Goal: Task Accomplishment & Management: Manage account settings

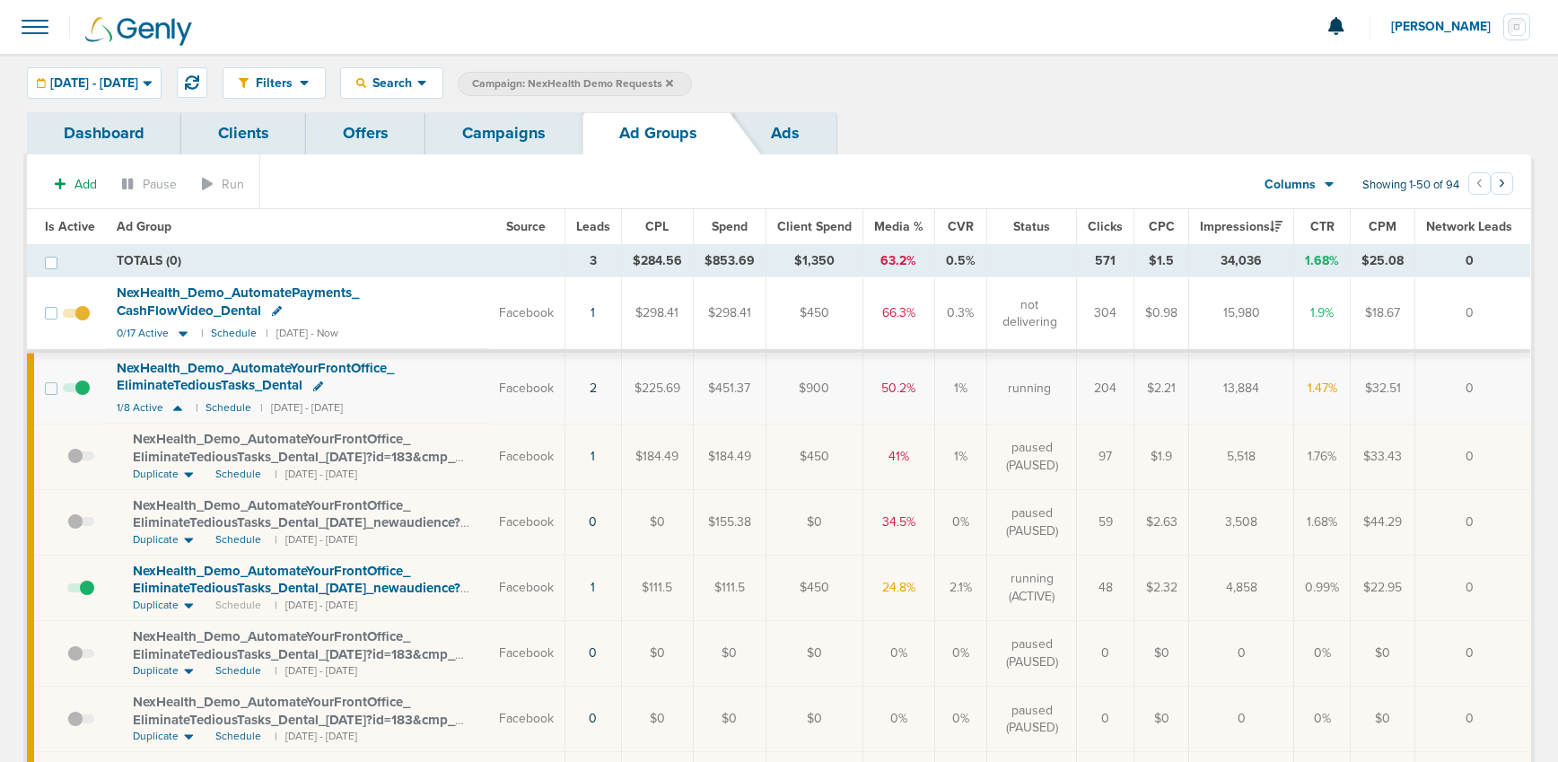
click at [474, 133] on link "Campaigns" at bounding box center [503, 133] width 157 height 42
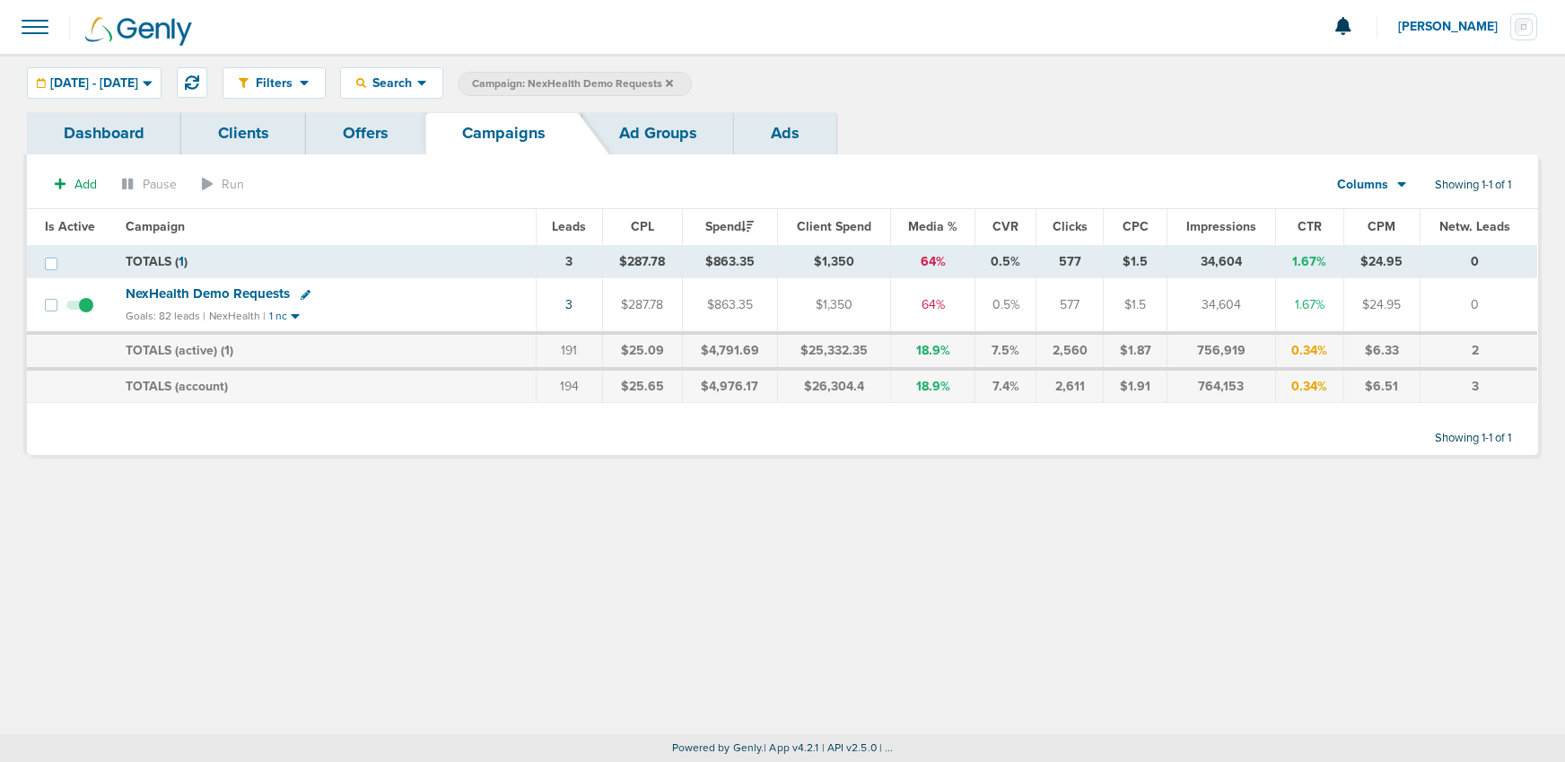
click at [673, 79] on icon at bounding box center [669, 83] width 7 height 11
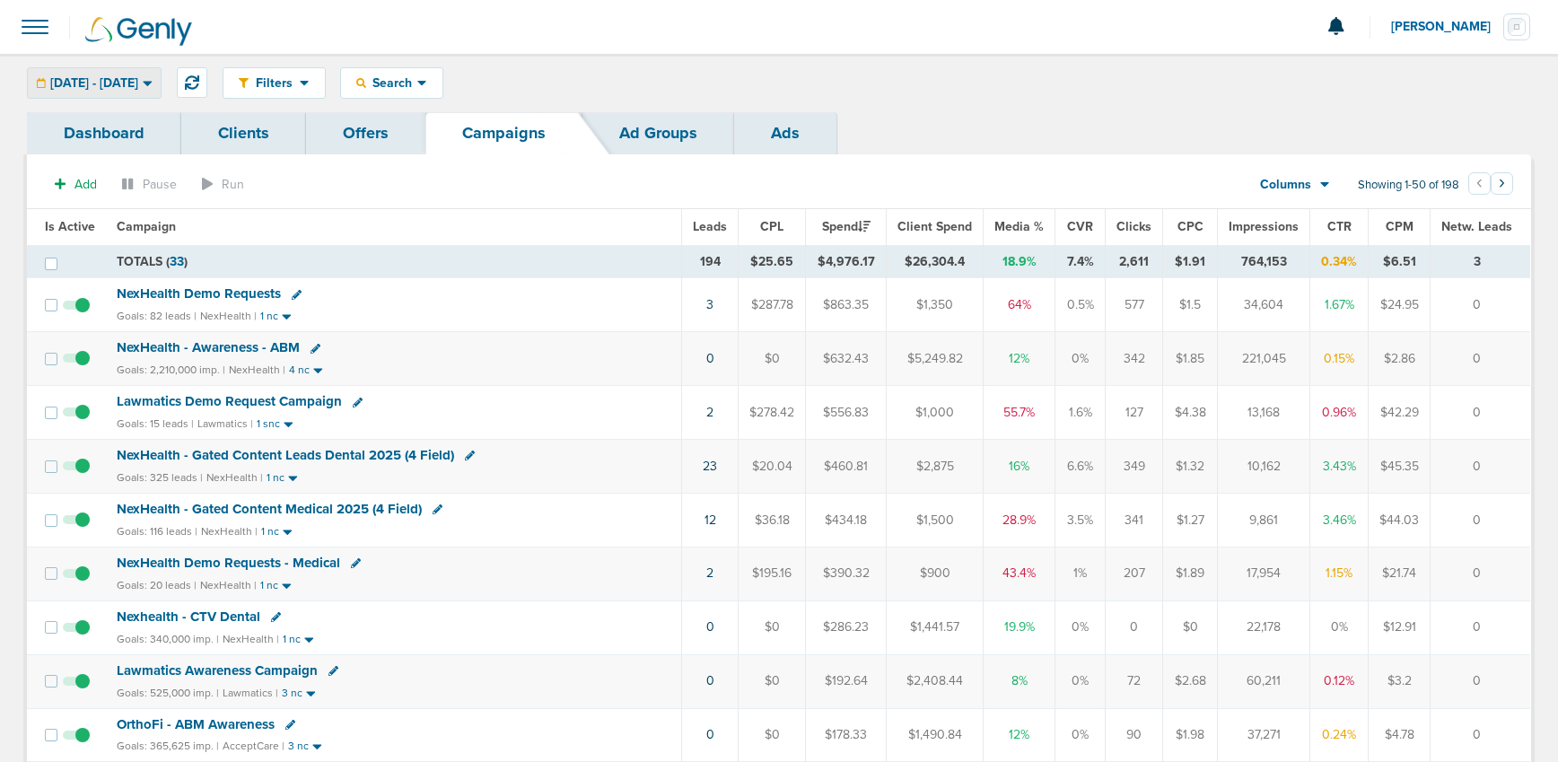
click at [99, 77] on span "[DATE] - [DATE]" at bounding box center [94, 83] width 88 height 13
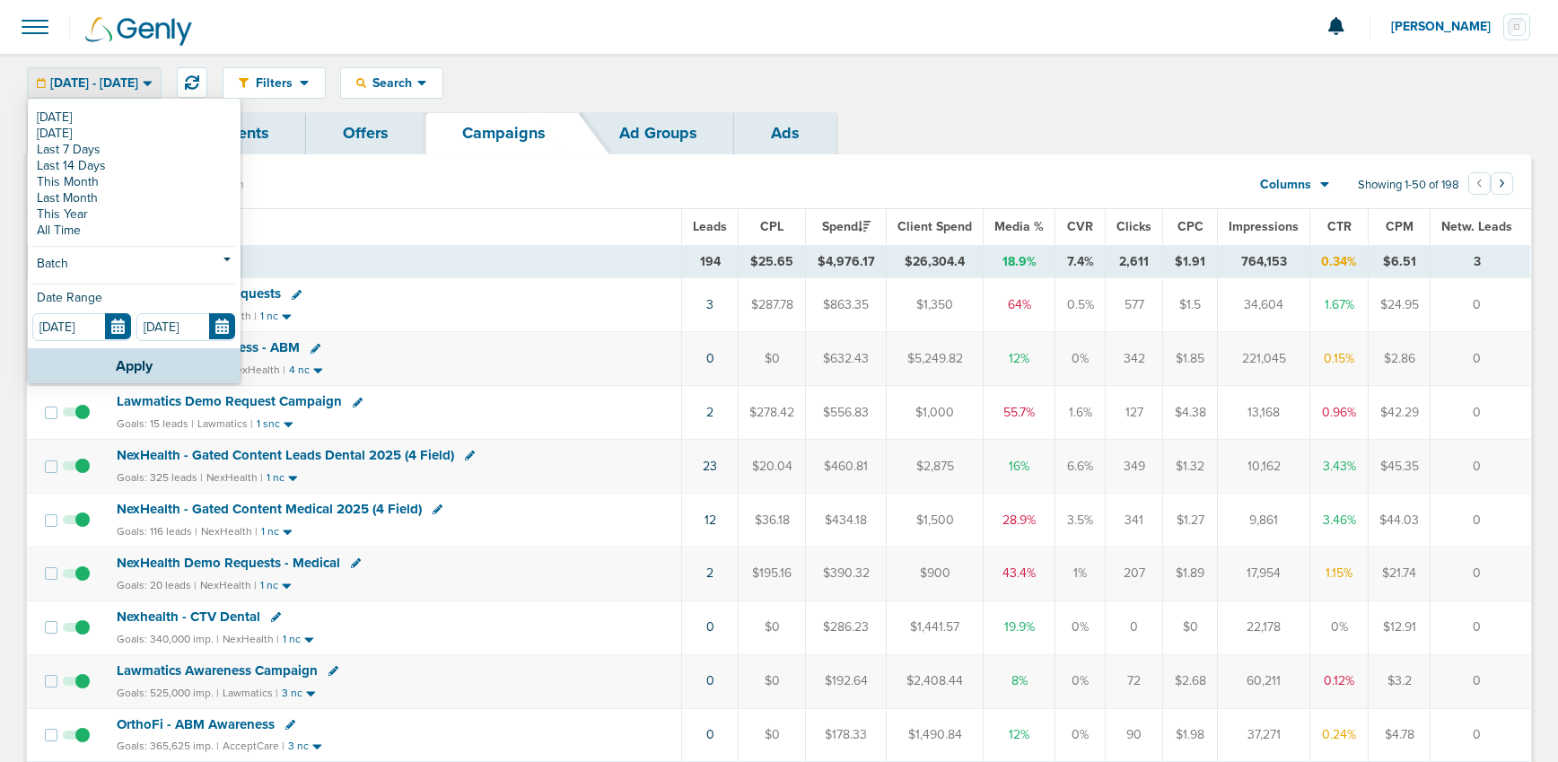
click at [99, 106] on div "[DATE] [DATE] Last 7 Days Last 14 Days This Month Last Month This Year All Time…" at bounding box center [134, 224] width 213 height 248
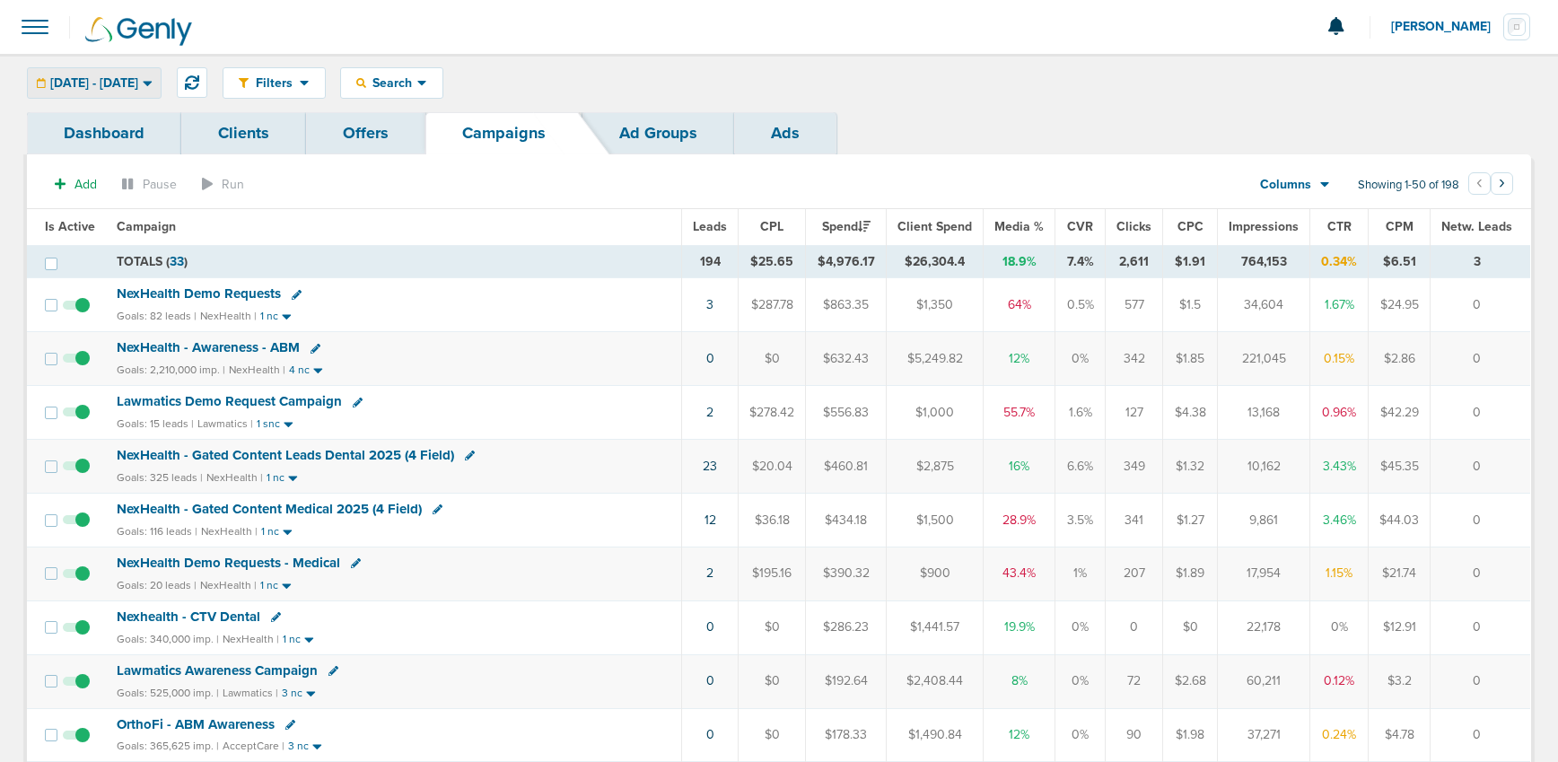
click at [100, 83] on span "[DATE] - [DATE]" at bounding box center [94, 83] width 88 height 13
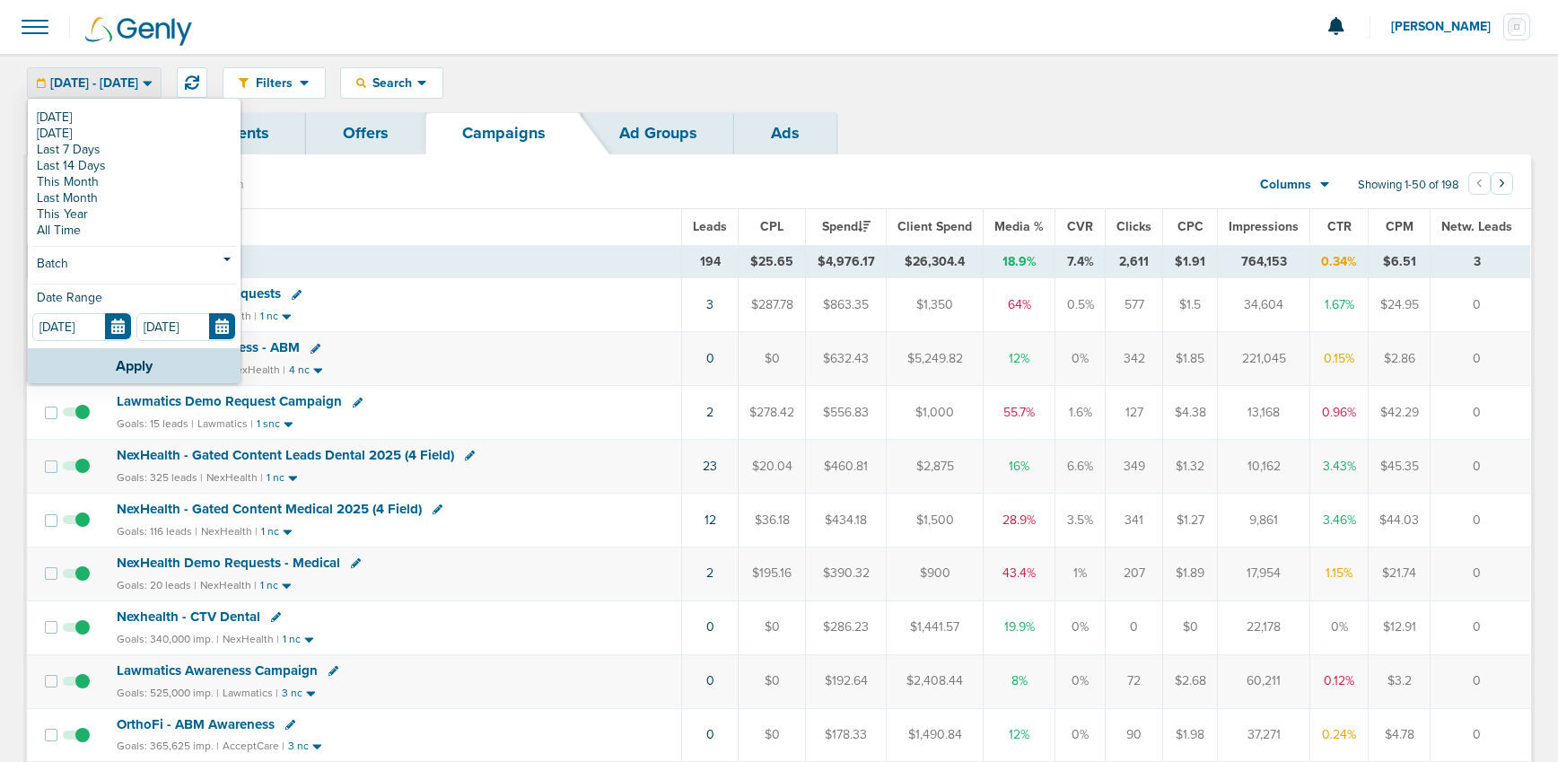
click at [85, 119] on link "[DATE]" at bounding box center [134, 117] width 204 height 16
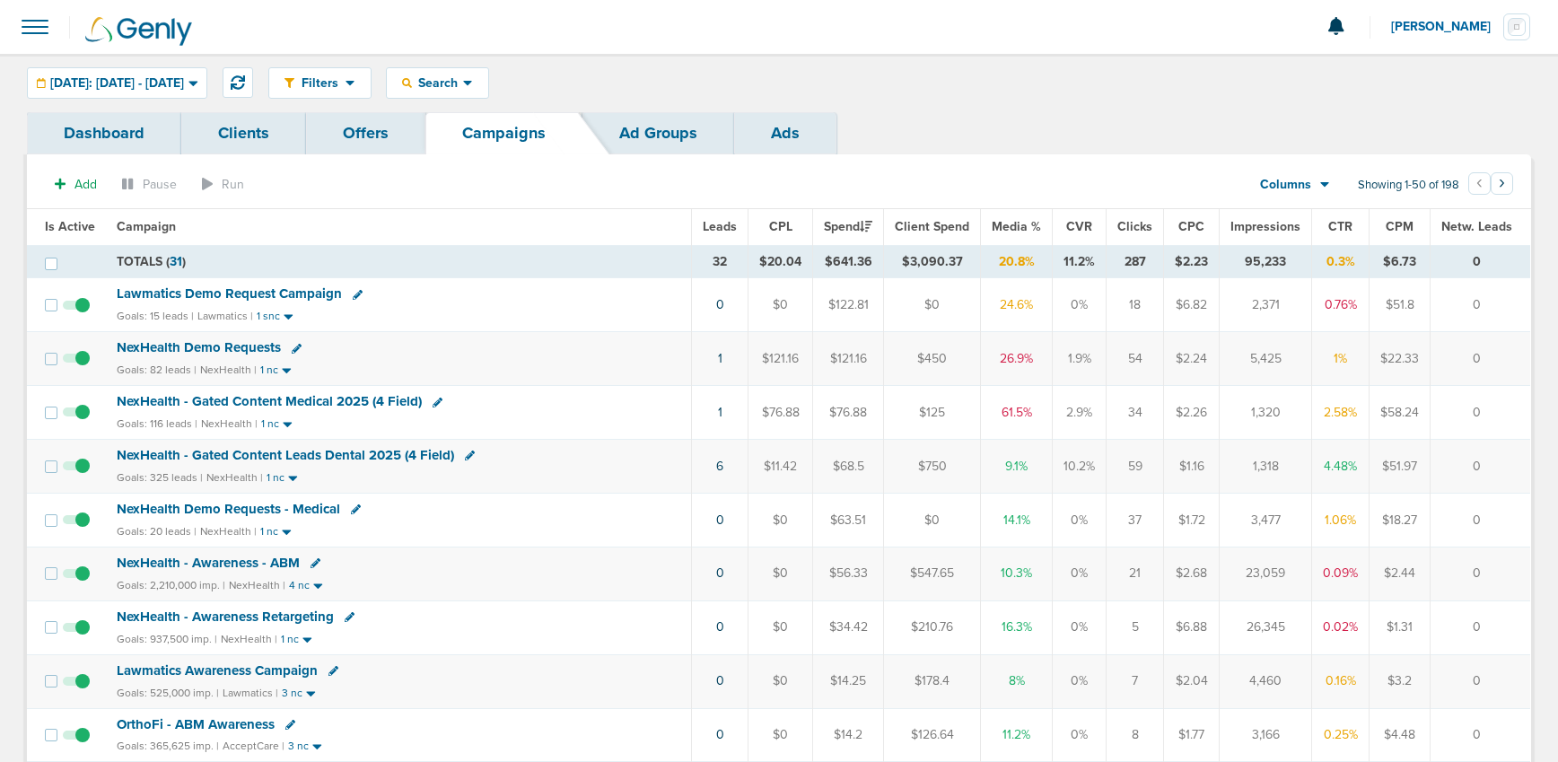
click at [173, 345] on span "NexHealth Demo Requests" at bounding box center [199, 347] width 164 height 16
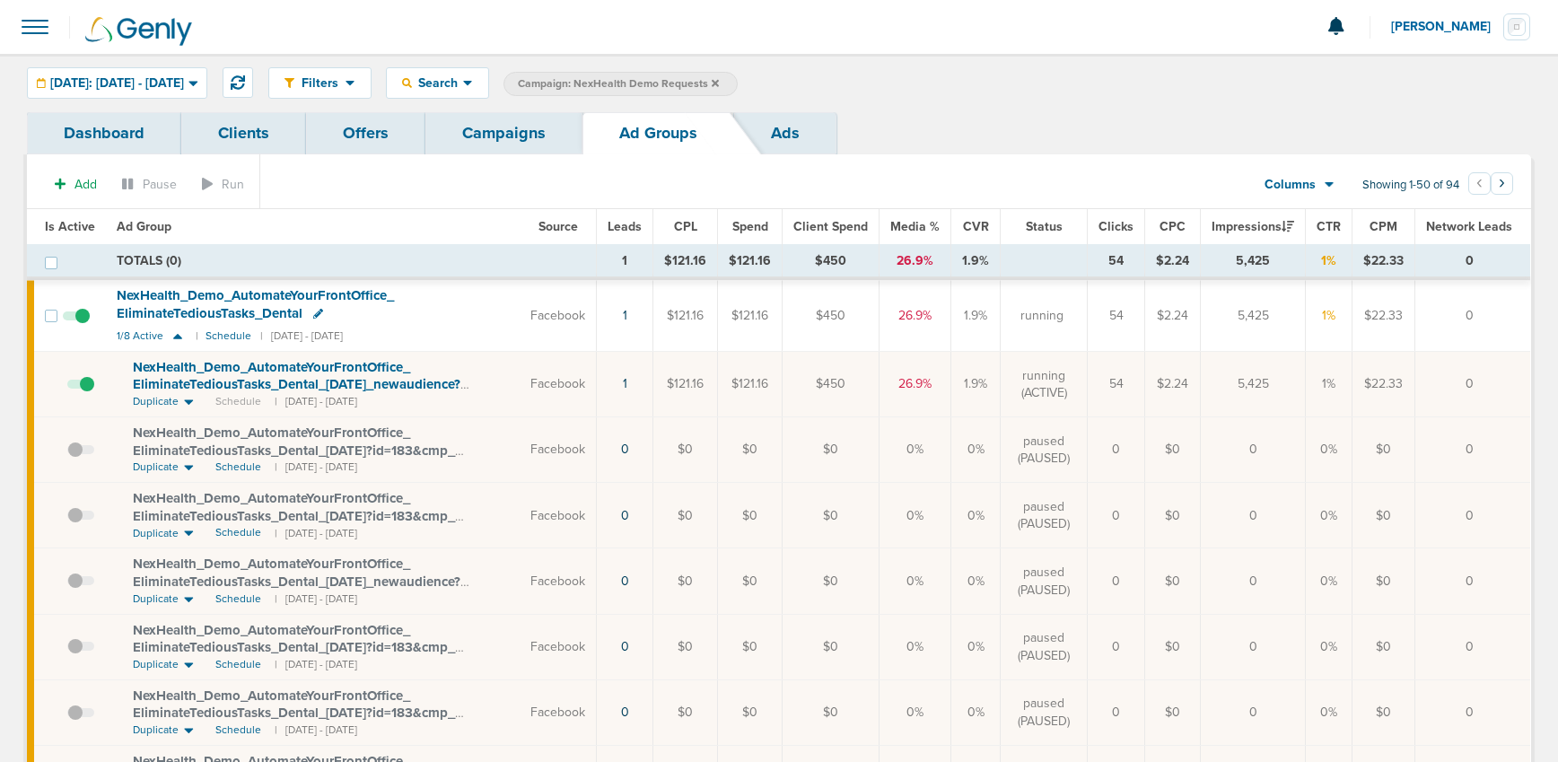
click at [84, 393] on span at bounding box center [80, 393] width 27 height 0
click at [67, 388] on input "checkbox" at bounding box center [67, 388] width 0 height 0
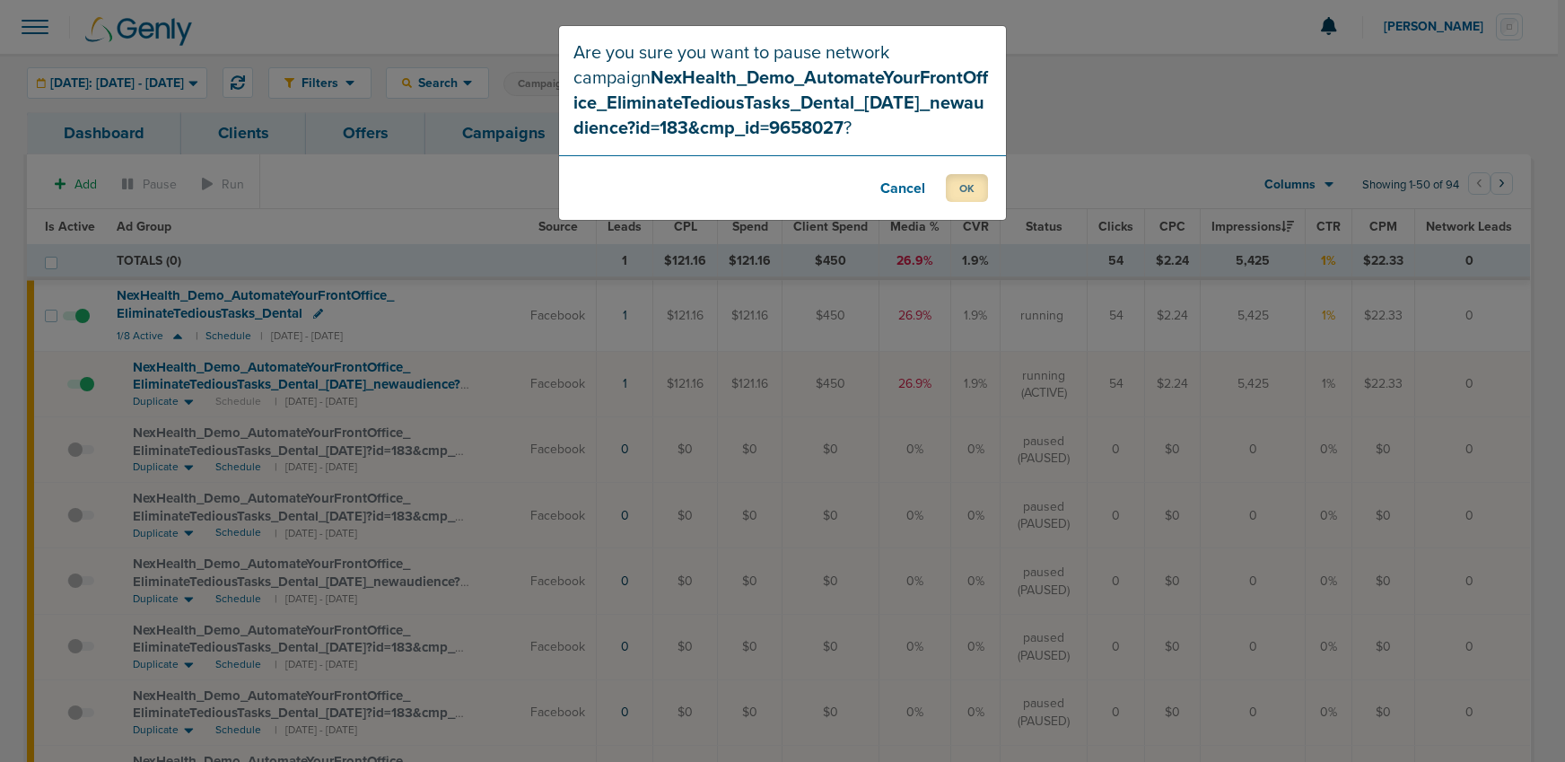
click at [965, 184] on button "OK" at bounding box center [967, 188] width 42 height 28
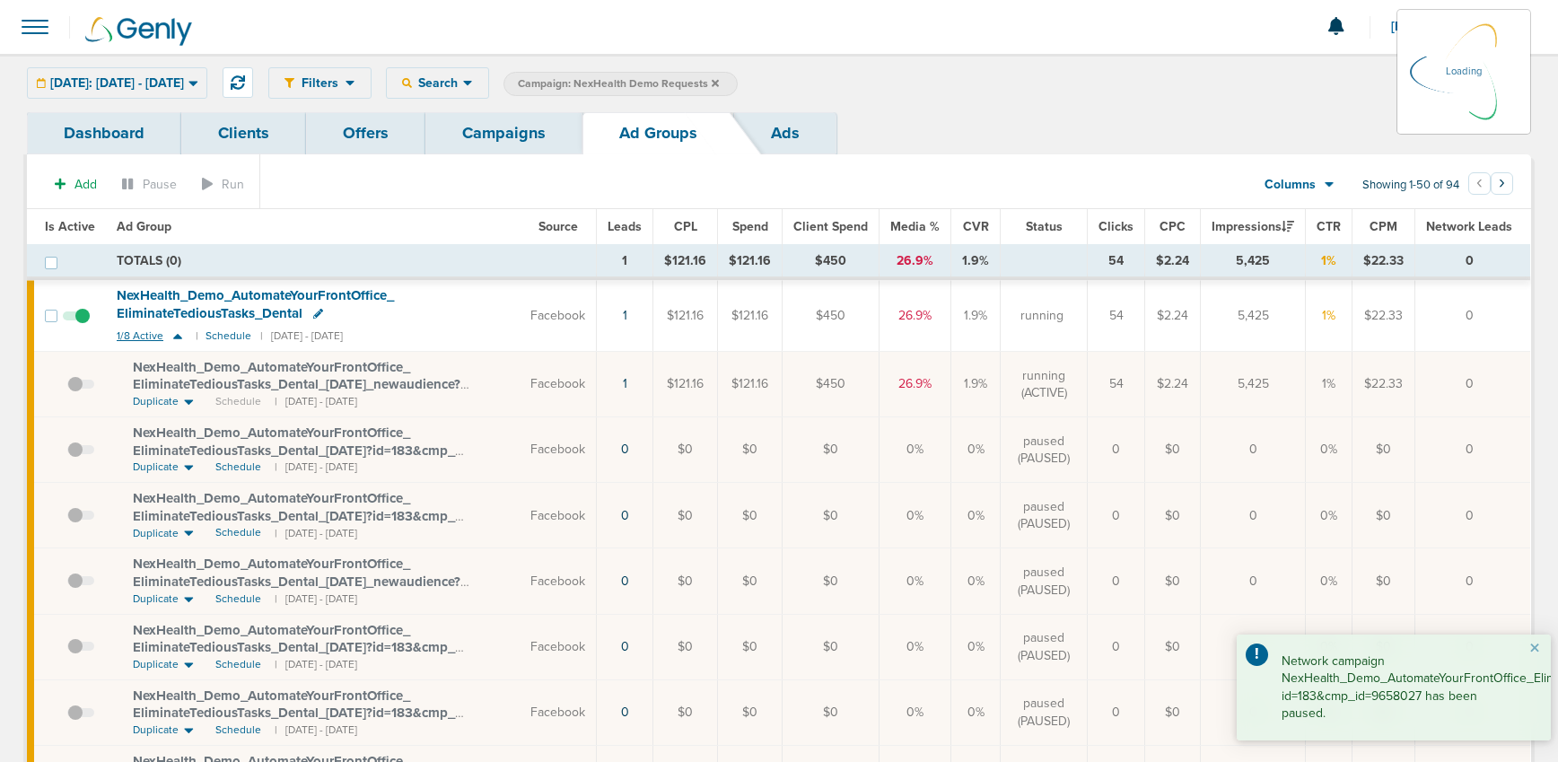
click at [174, 337] on icon at bounding box center [177, 336] width 9 height 5
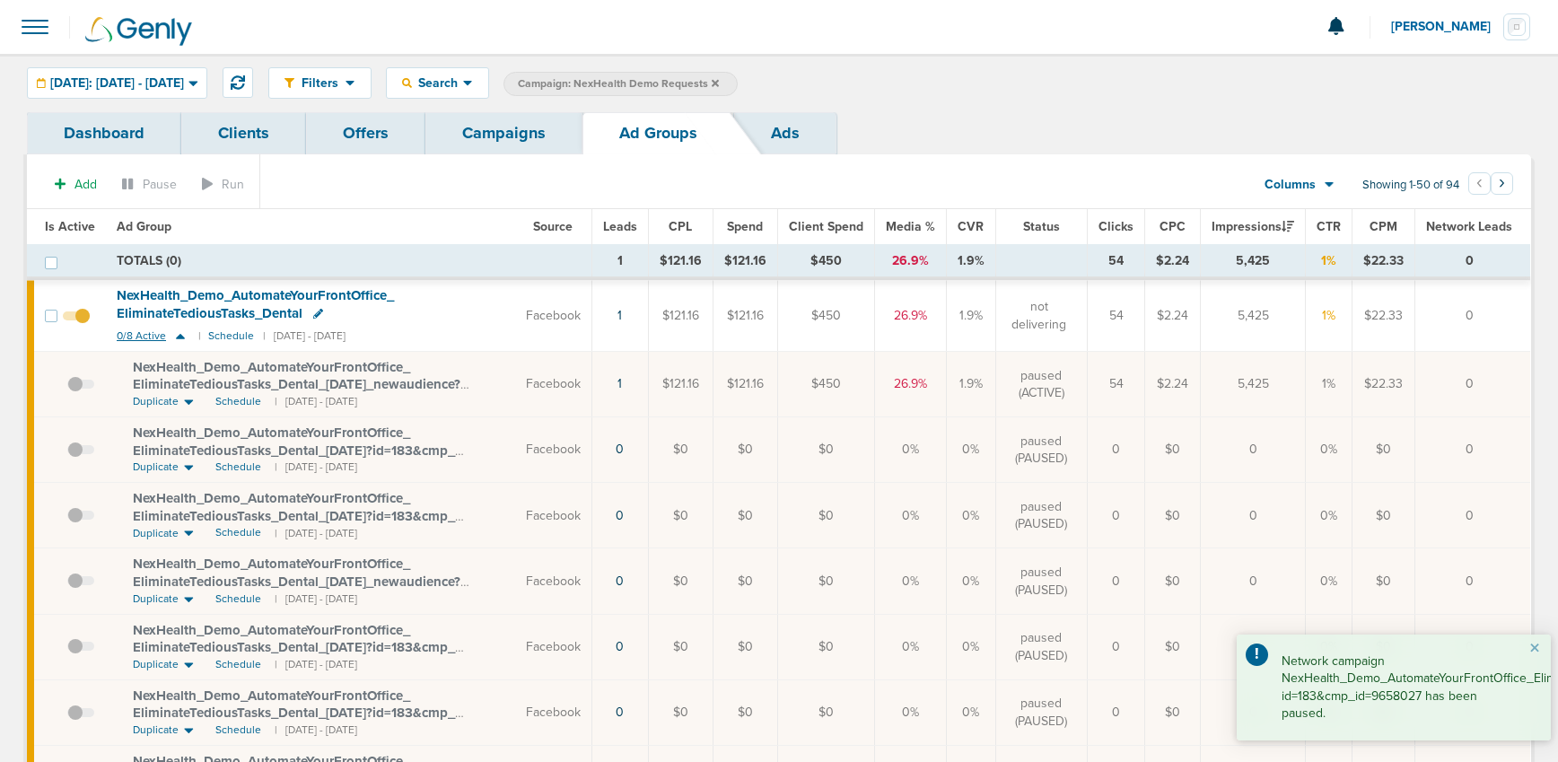
click at [182, 338] on icon at bounding box center [180, 335] width 18 height 15
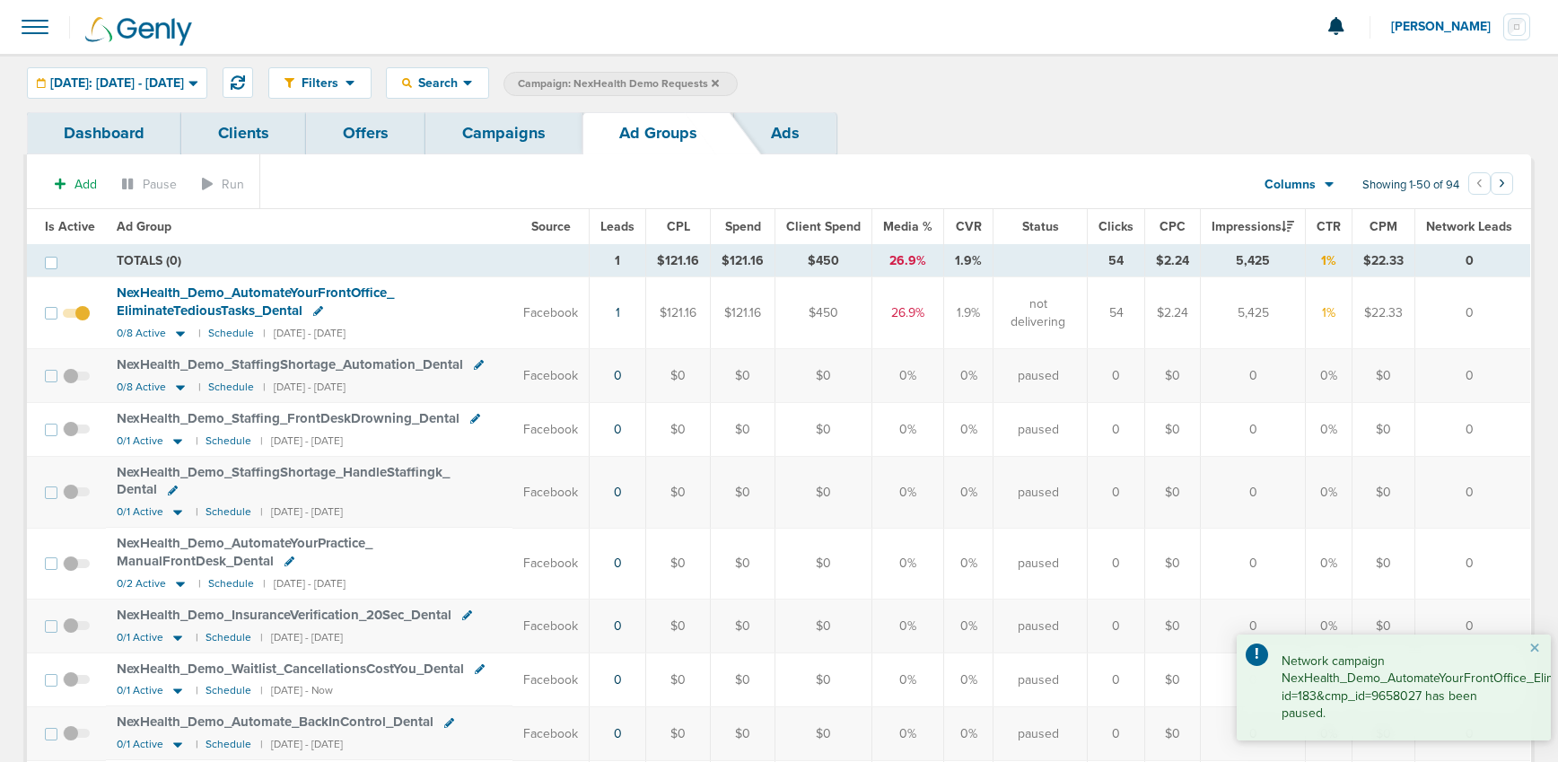
click at [502, 134] on link "Campaigns" at bounding box center [503, 133] width 157 height 42
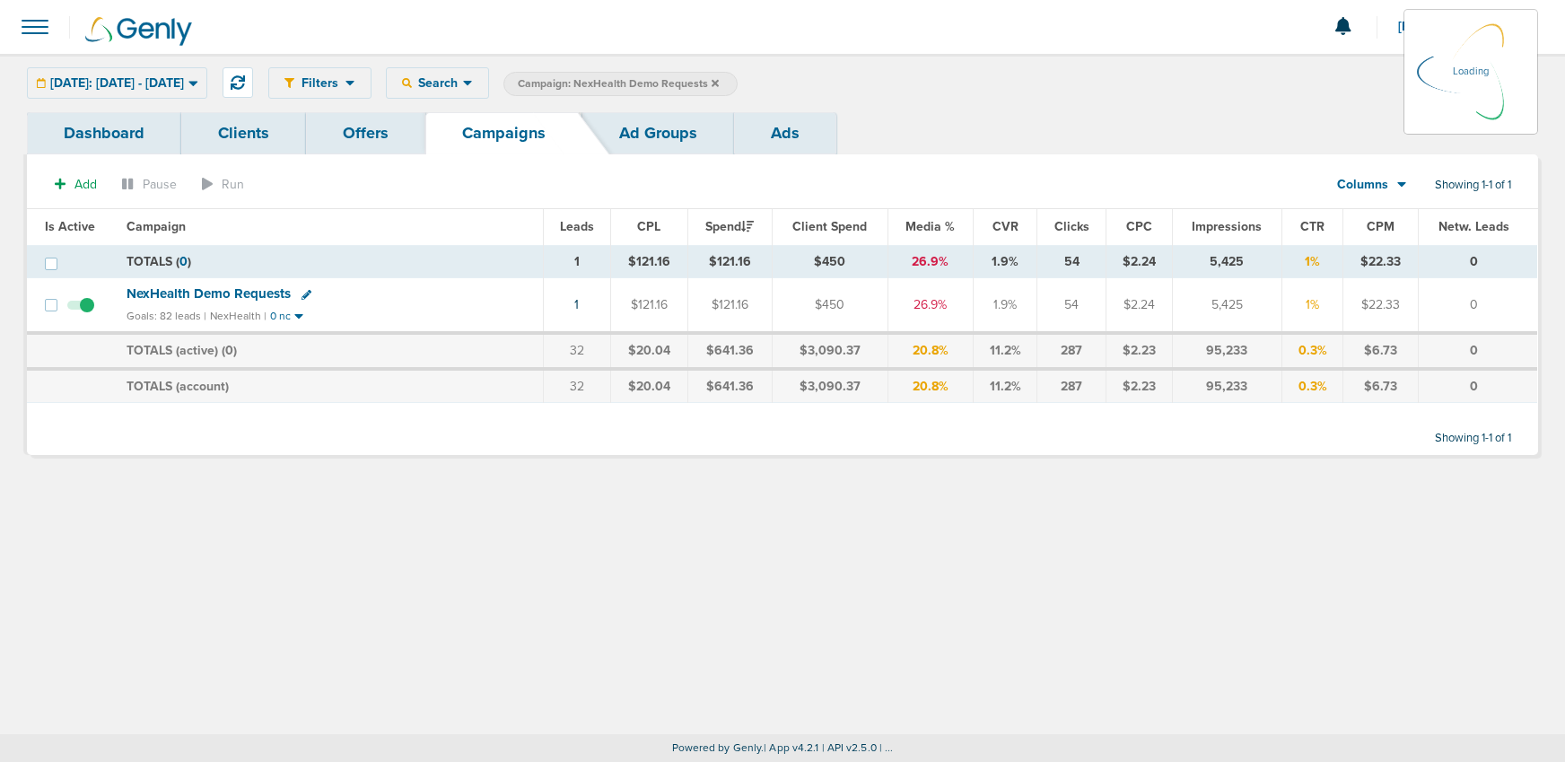
click at [719, 82] on icon at bounding box center [715, 82] width 7 height 7
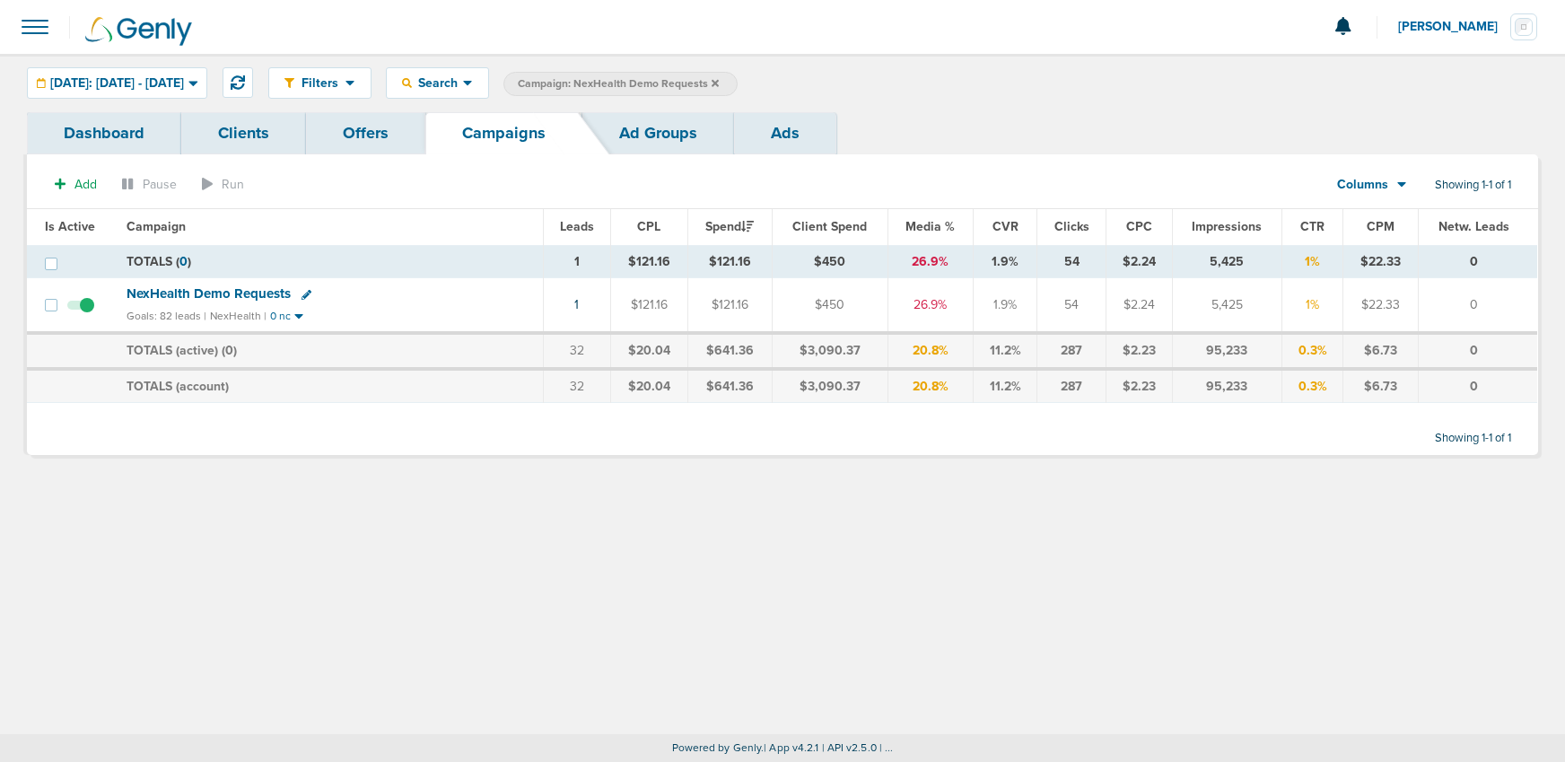
click at [738, 83] on label "Campaign: NexHealth Demo Requests" at bounding box center [620, 84] width 234 height 24
click at [719, 83] on icon at bounding box center [715, 83] width 7 height 11
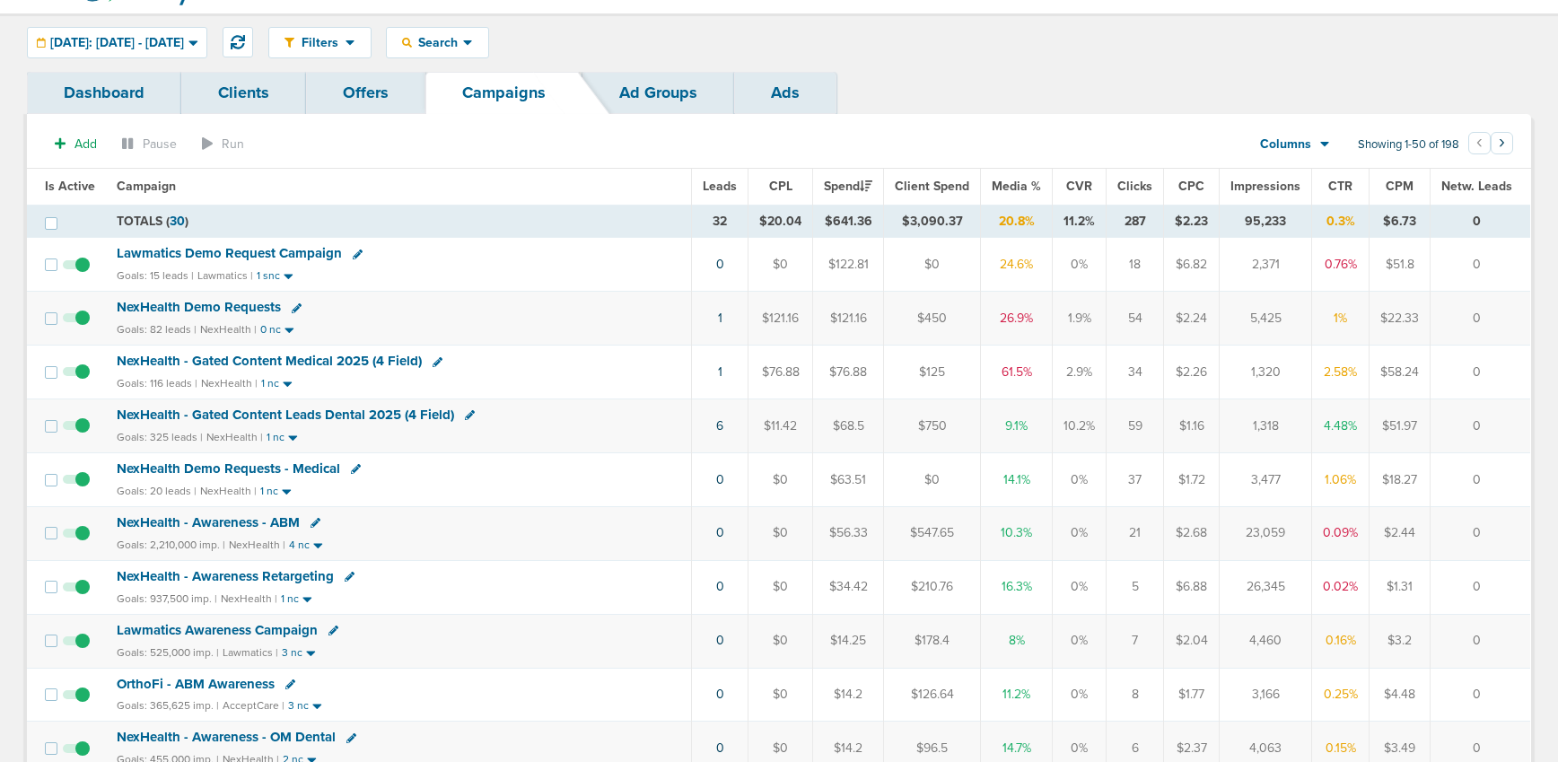
scroll to position [34, 0]
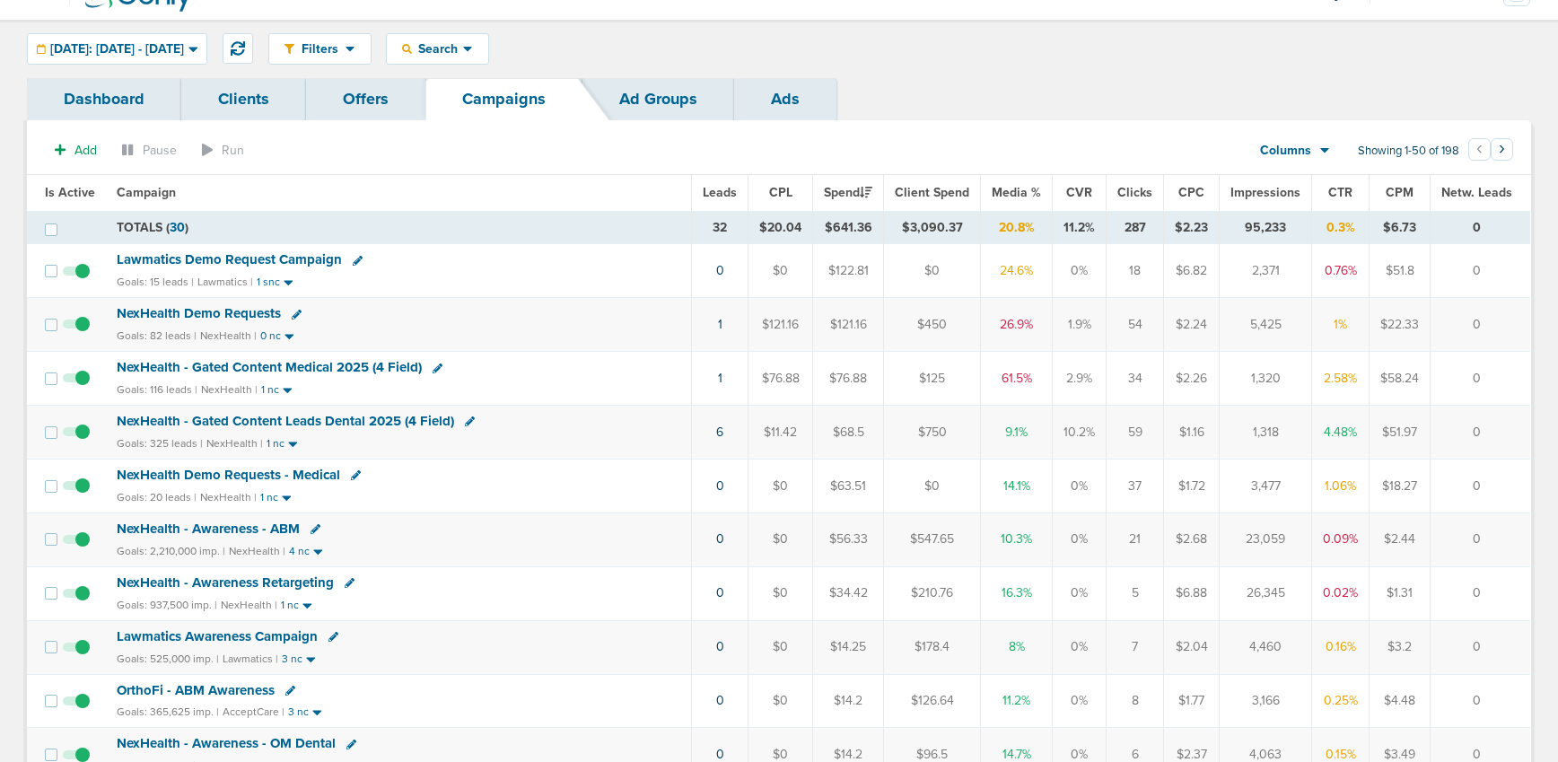
click at [310, 364] on span "NexHealth - Gated Content Medical 2025 (4 Field)" at bounding box center [269, 367] width 305 height 16
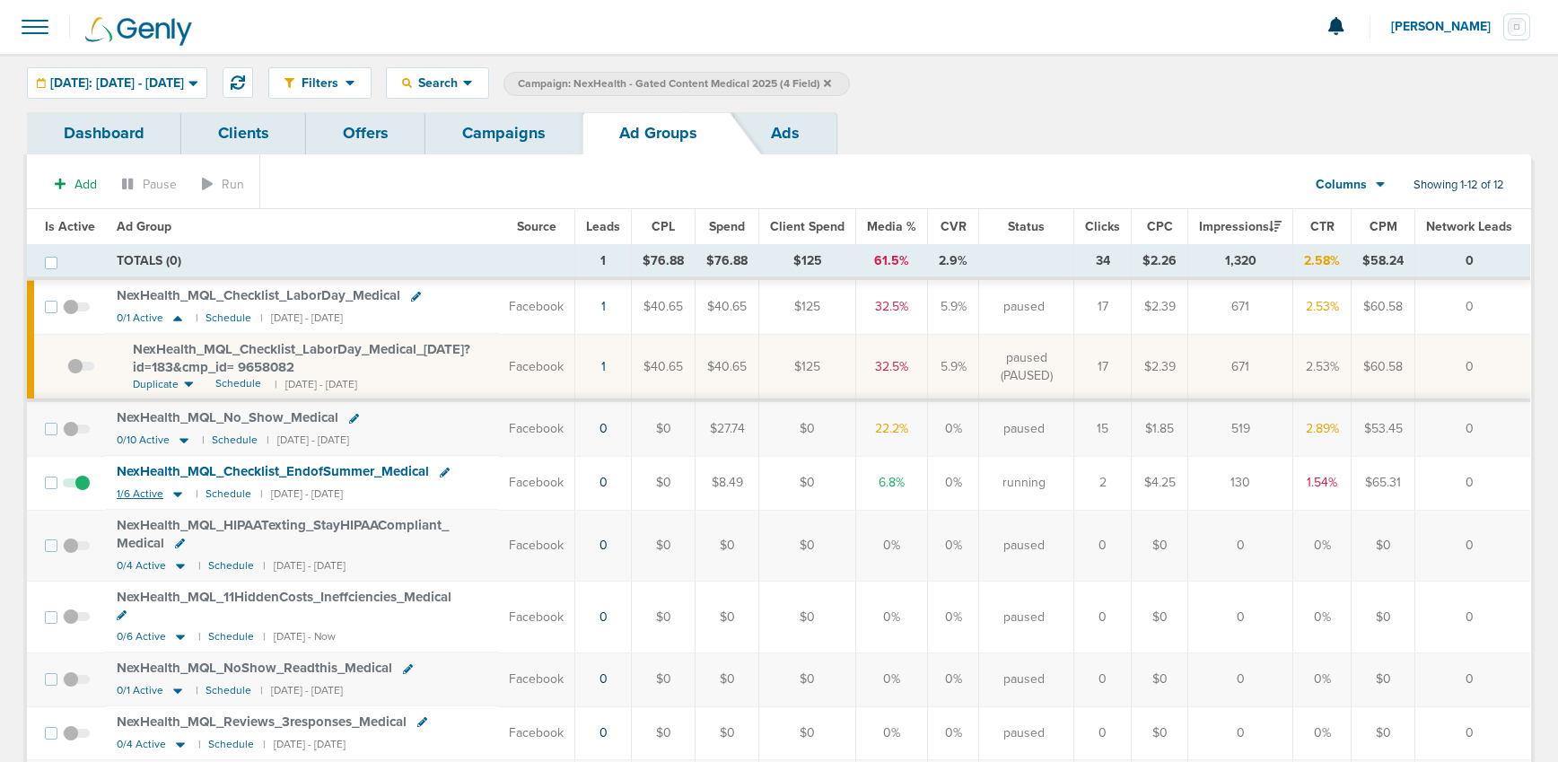
click at [177, 495] on icon at bounding box center [177, 495] width 9 height 5
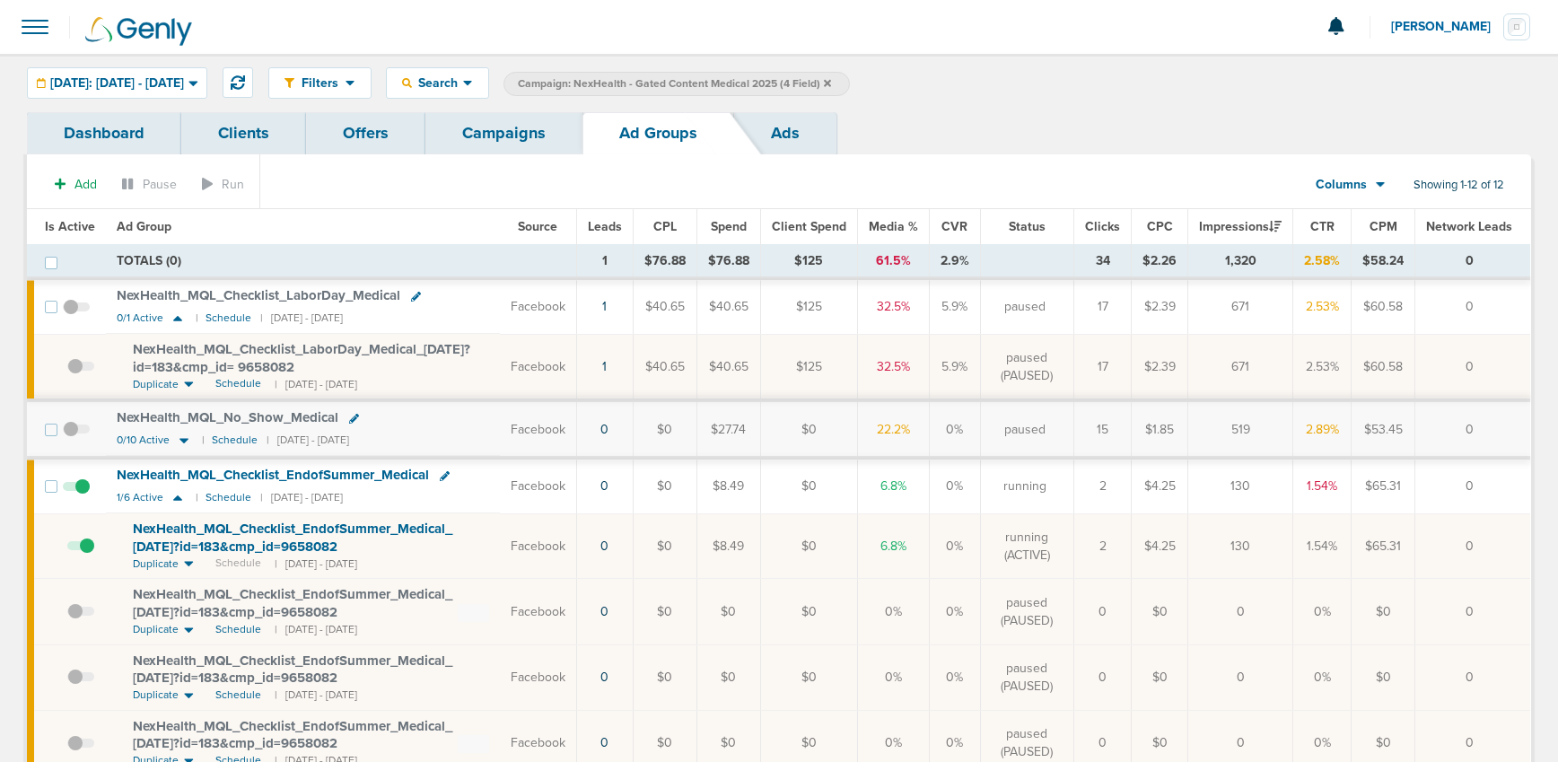
click at [518, 133] on link "Campaigns" at bounding box center [503, 133] width 157 height 42
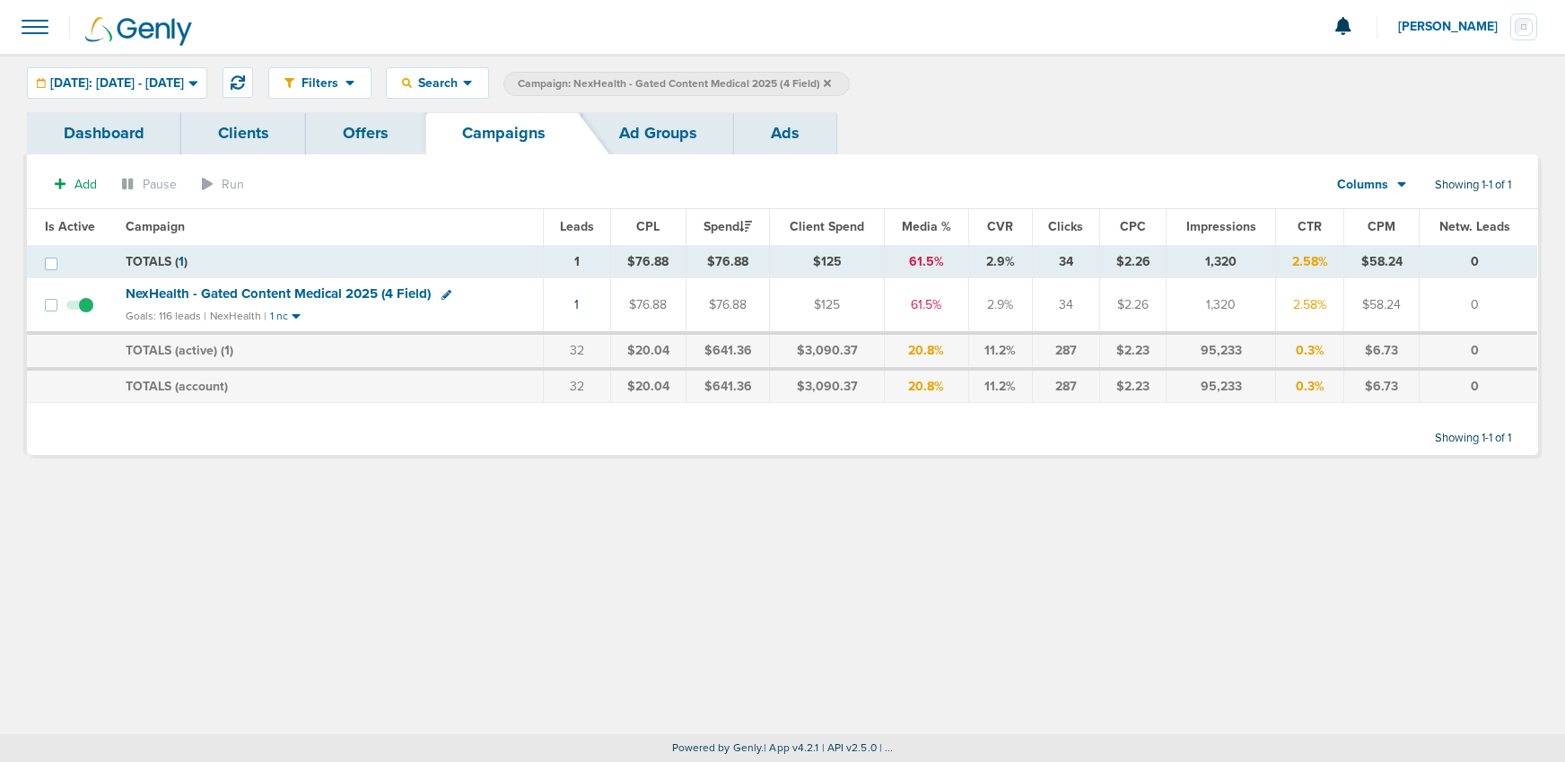
click at [831, 83] on icon at bounding box center [827, 82] width 7 height 7
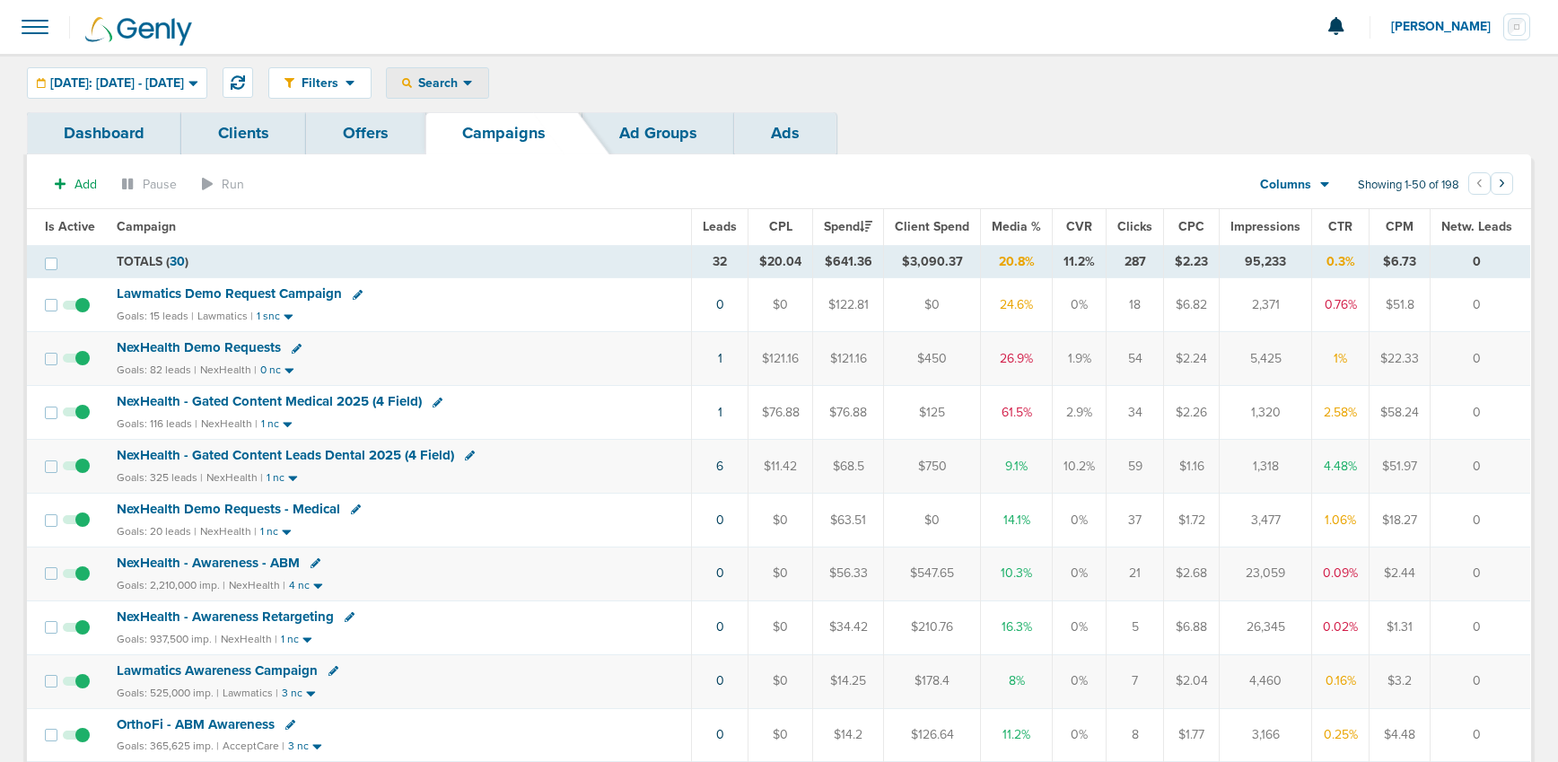
click at [412, 80] on icon at bounding box center [407, 83] width 10 height 10
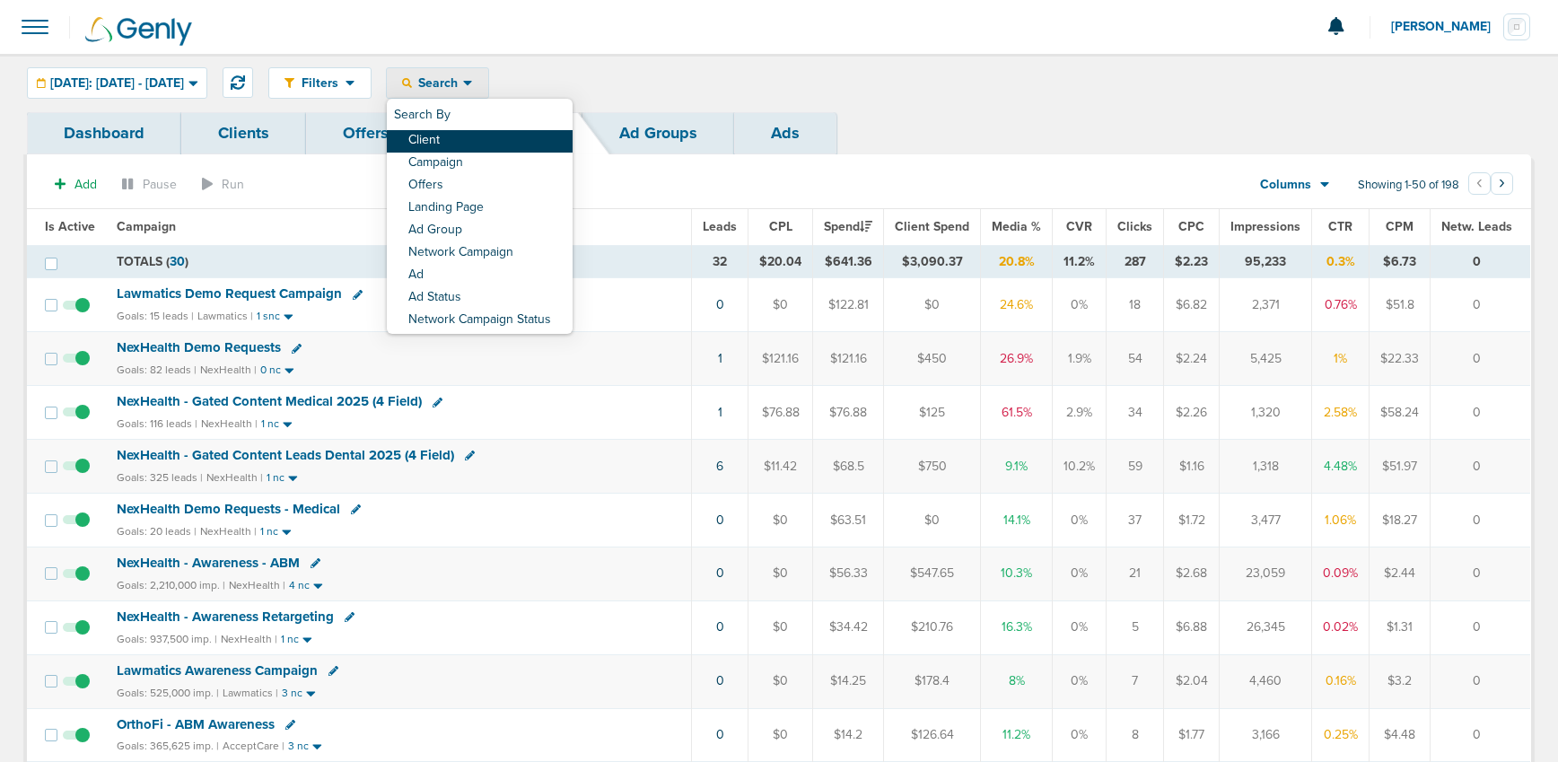
click at [448, 135] on link "Client" at bounding box center [480, 141] width 186 height 22
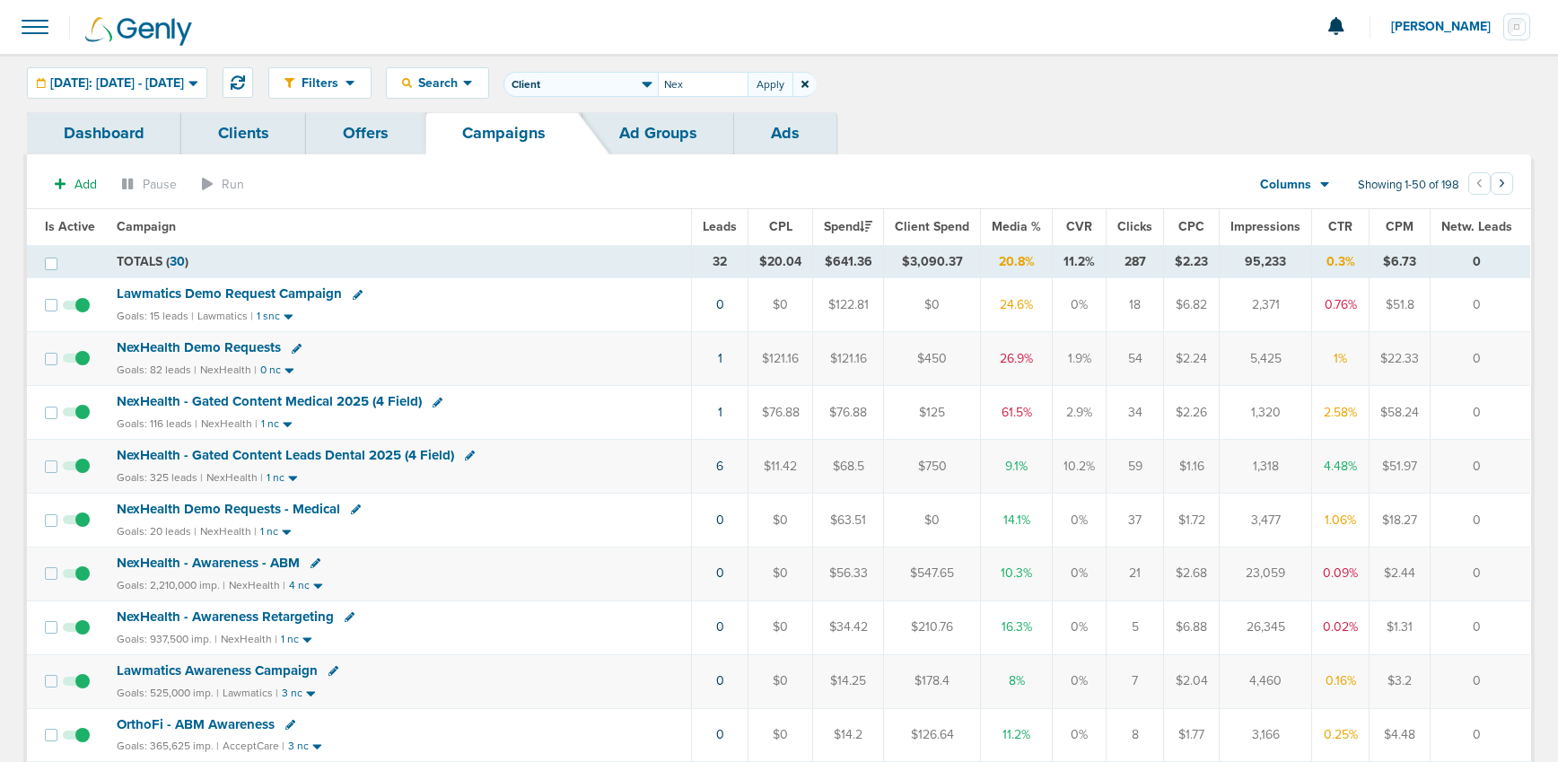
type input "Nex"
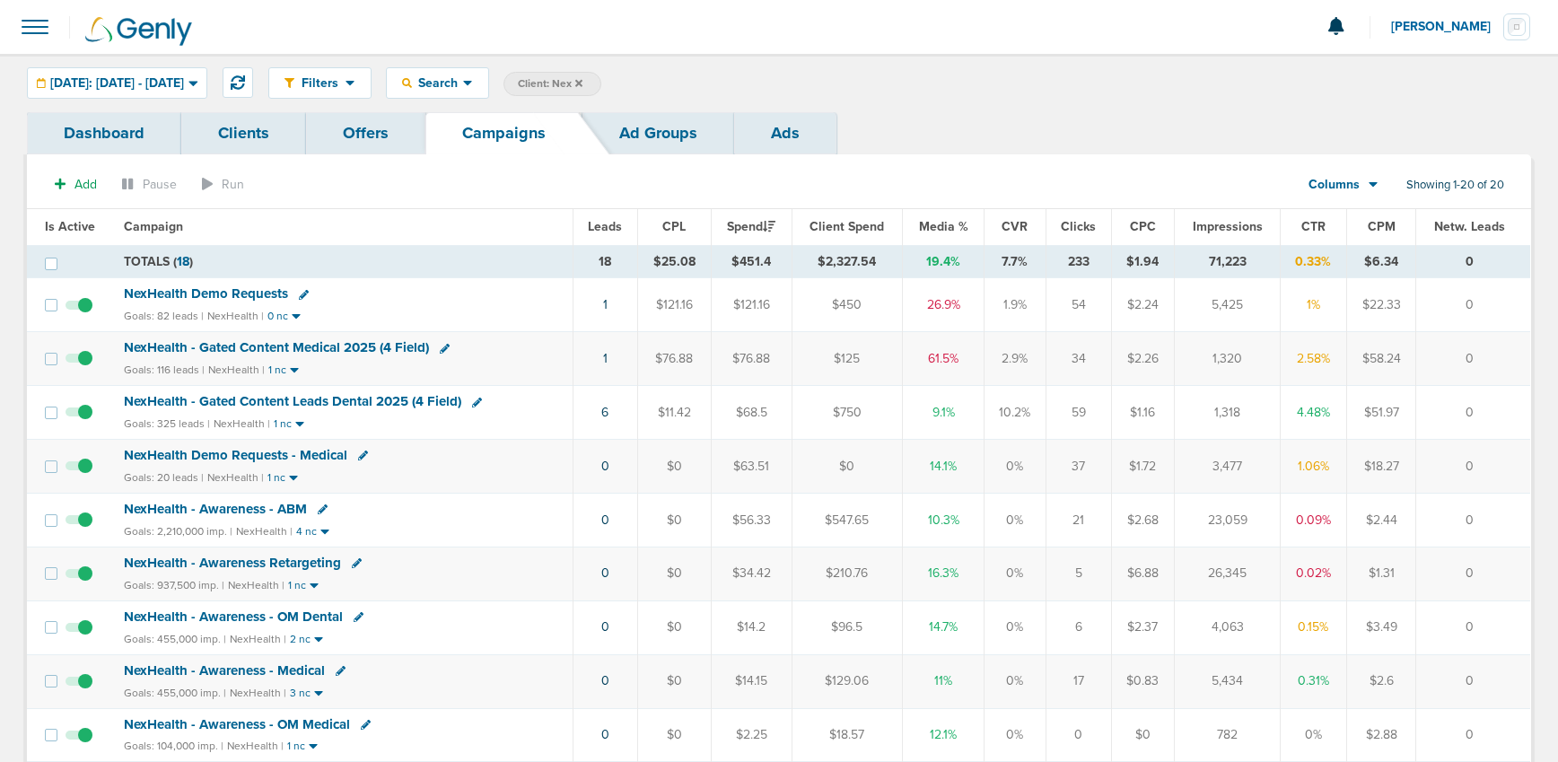
click at [234, 284] on td "NexHealth Demo Requests Goals: 82 leads | NexHealth | 0 nc" at bounding box center [343, 305] width 460 height 54
drag, startPoint x: 235, startPoint y: 291, endPoint x: 226, endPoint y: 297, distance: 11.0
click at [235, 294] on span "NexHealth Demo Requests" at bounding box center [206, 293] width 164 height 16
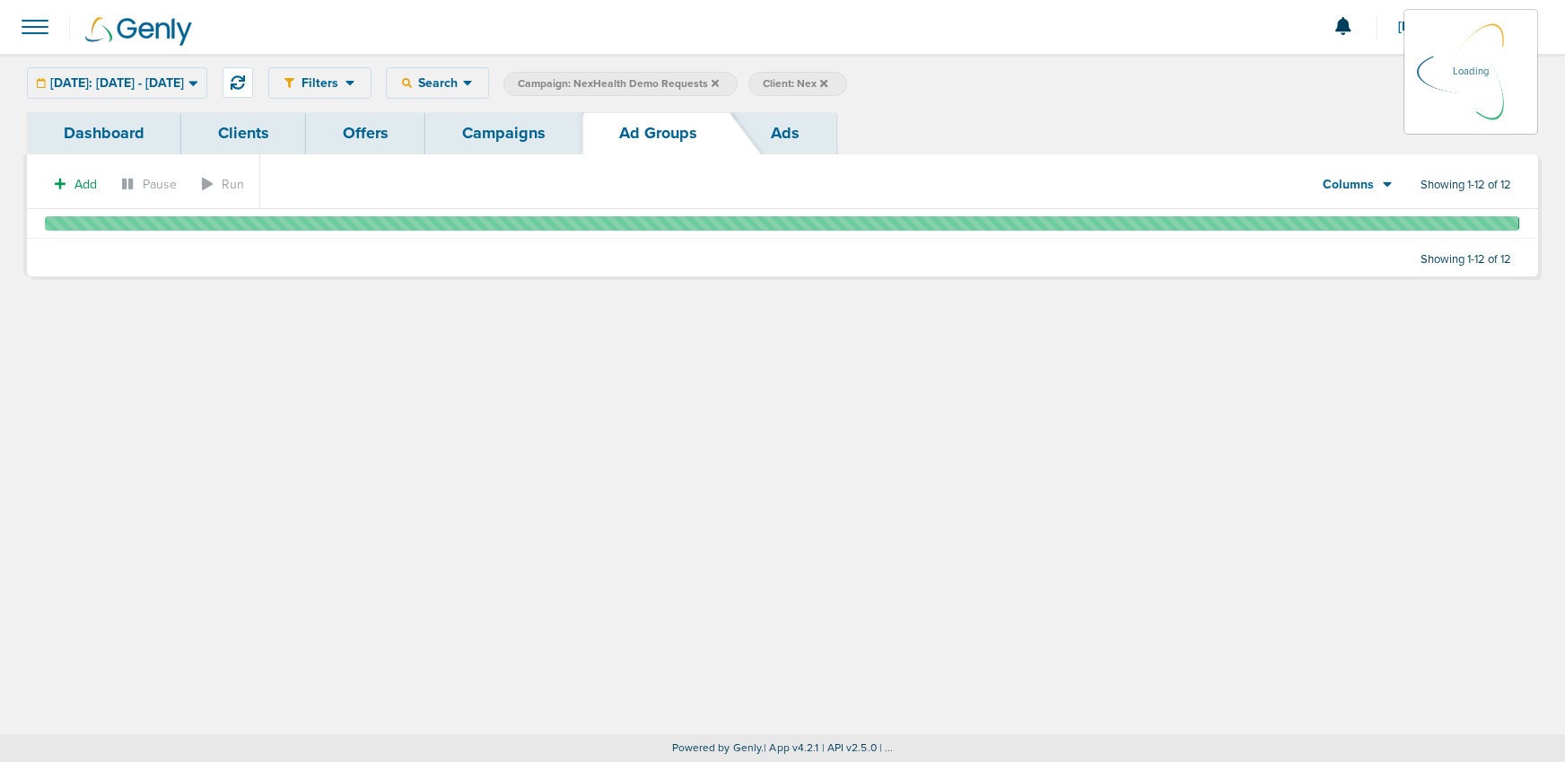
click at [134, 81] on div "[DATE]: [DATE] - [DATE] [DATE] [DATE] Last 7 Days Last 14 Days This Month Last …" at bounding box center [117, 82] width 180 height 31
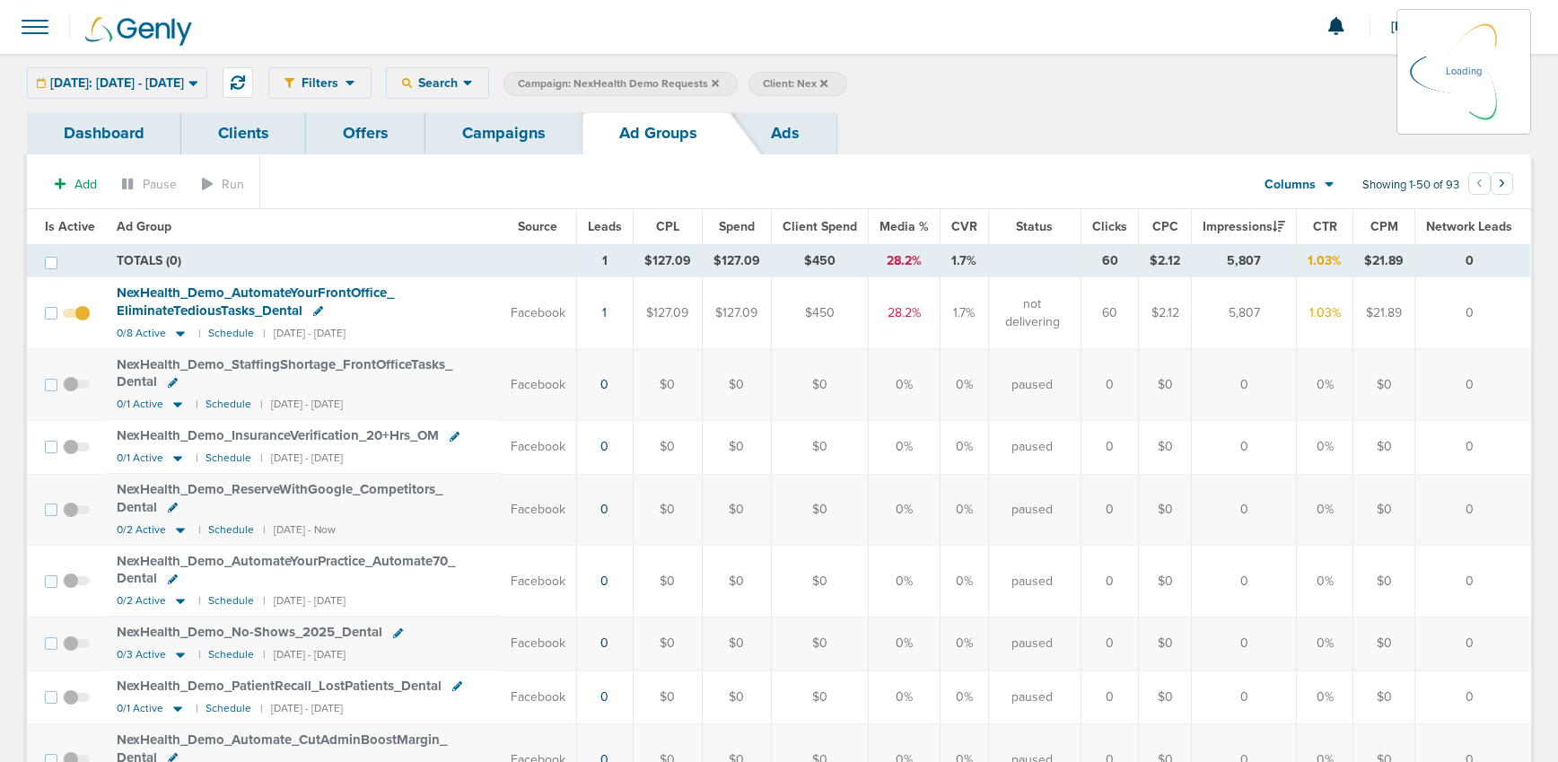
click at [117, 78] on div "[DATE]: [DATE] - [DATE] [DATE] [DATE] Last 7 Days Last 14 Days This Month Last …" at bounding box center [117, 82] width 180 height 31
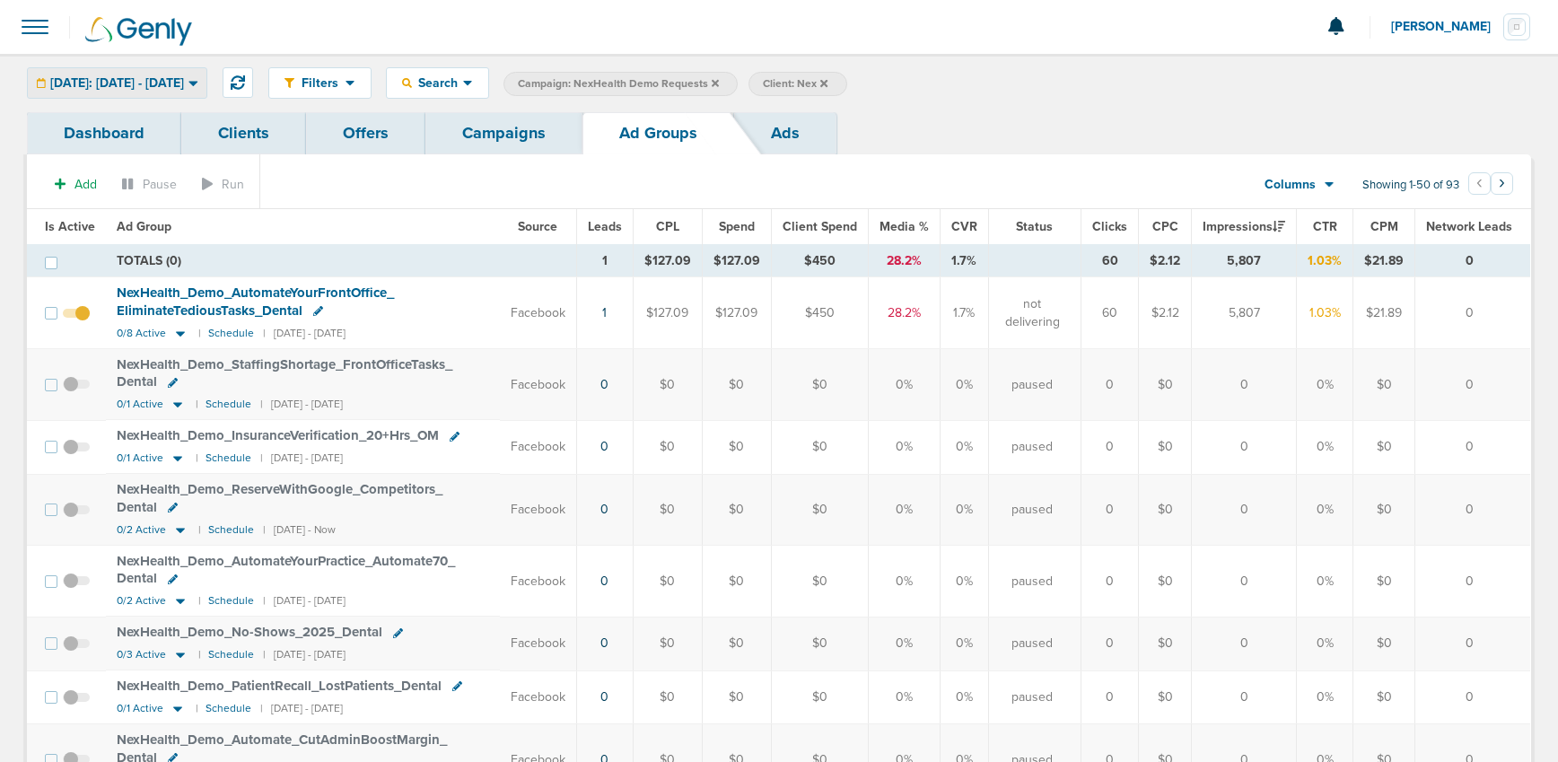
click at [160, 85] on span "[DATE]: [DATE] - [DATE]" at bounding box center [117, 83] width 134 height 13
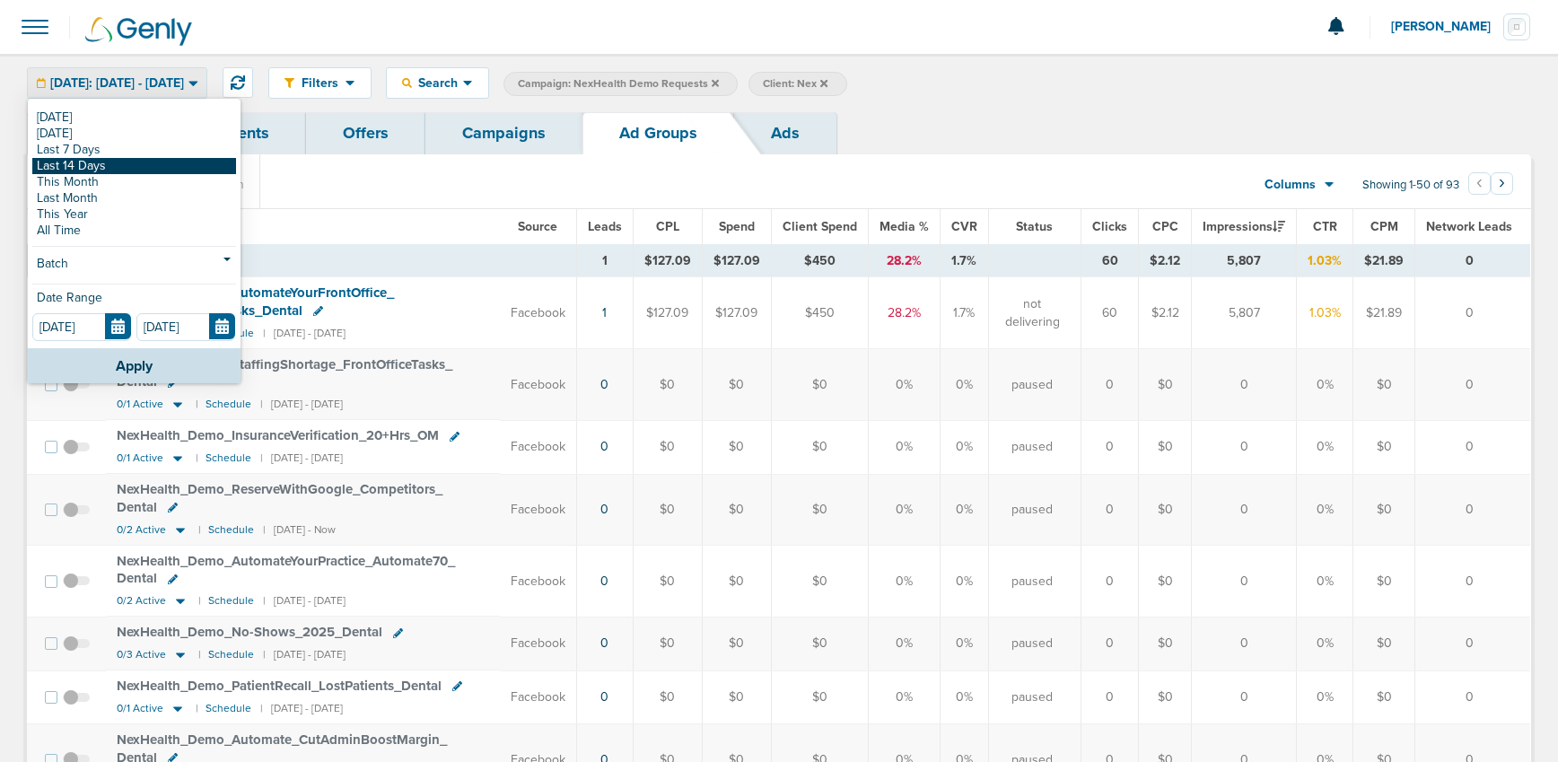
click at [91, 167] on link "Last 14 Days" at bounding box center [134, 166] width 204 height 16
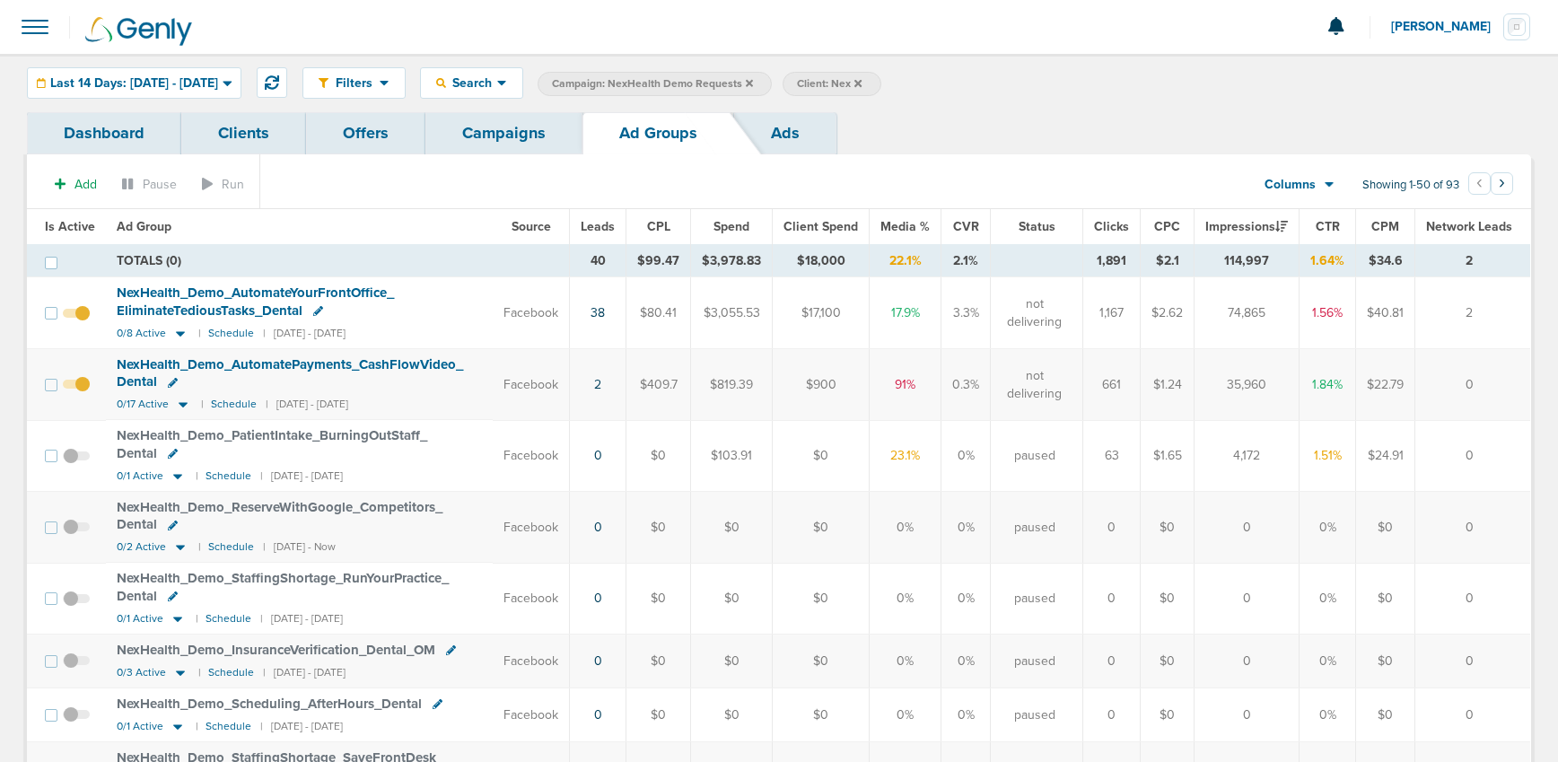
click at [223, 313] on span "NexHealth_ Demo_ AutomateYourFrontOffice_ EliminateTediousTasks_ Dental" at bounding box center [255, 301] width 277 height 34
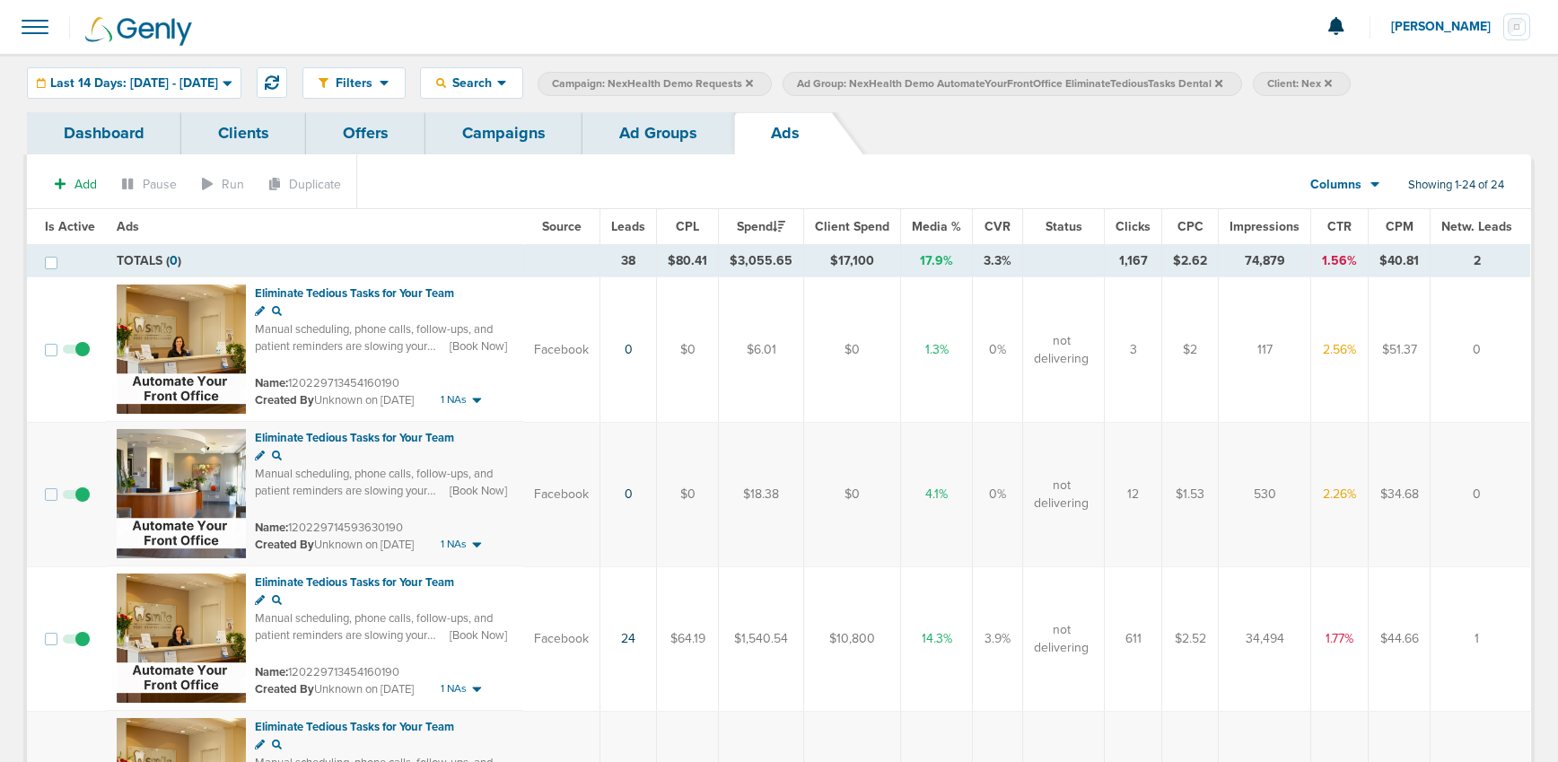
click at [634, 222] on span "Leads" at bounding box center [628, 226] width 34 height 15
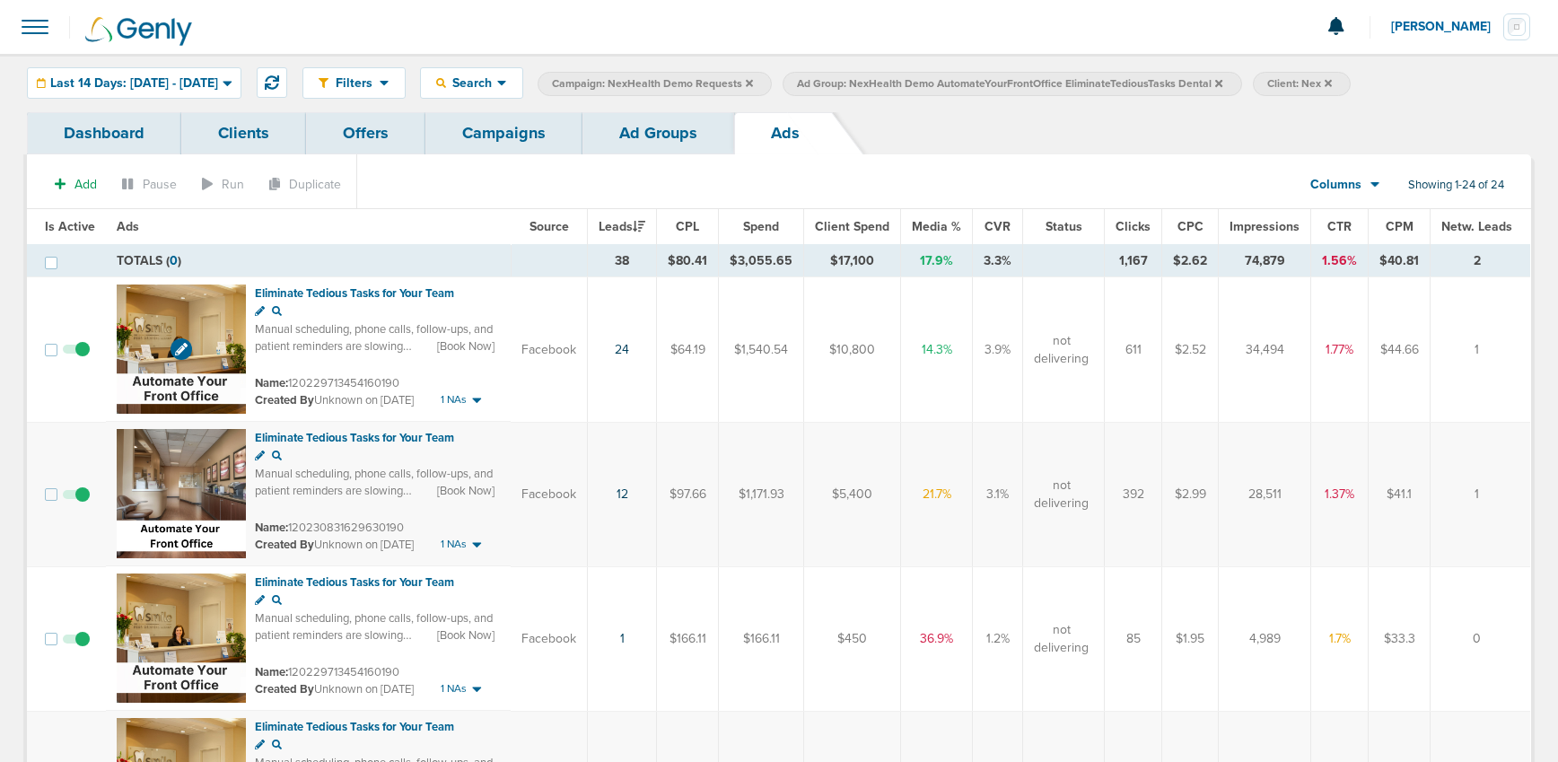
click at [210, 326] on img at bounding box center [181, 348] width 129 height 129
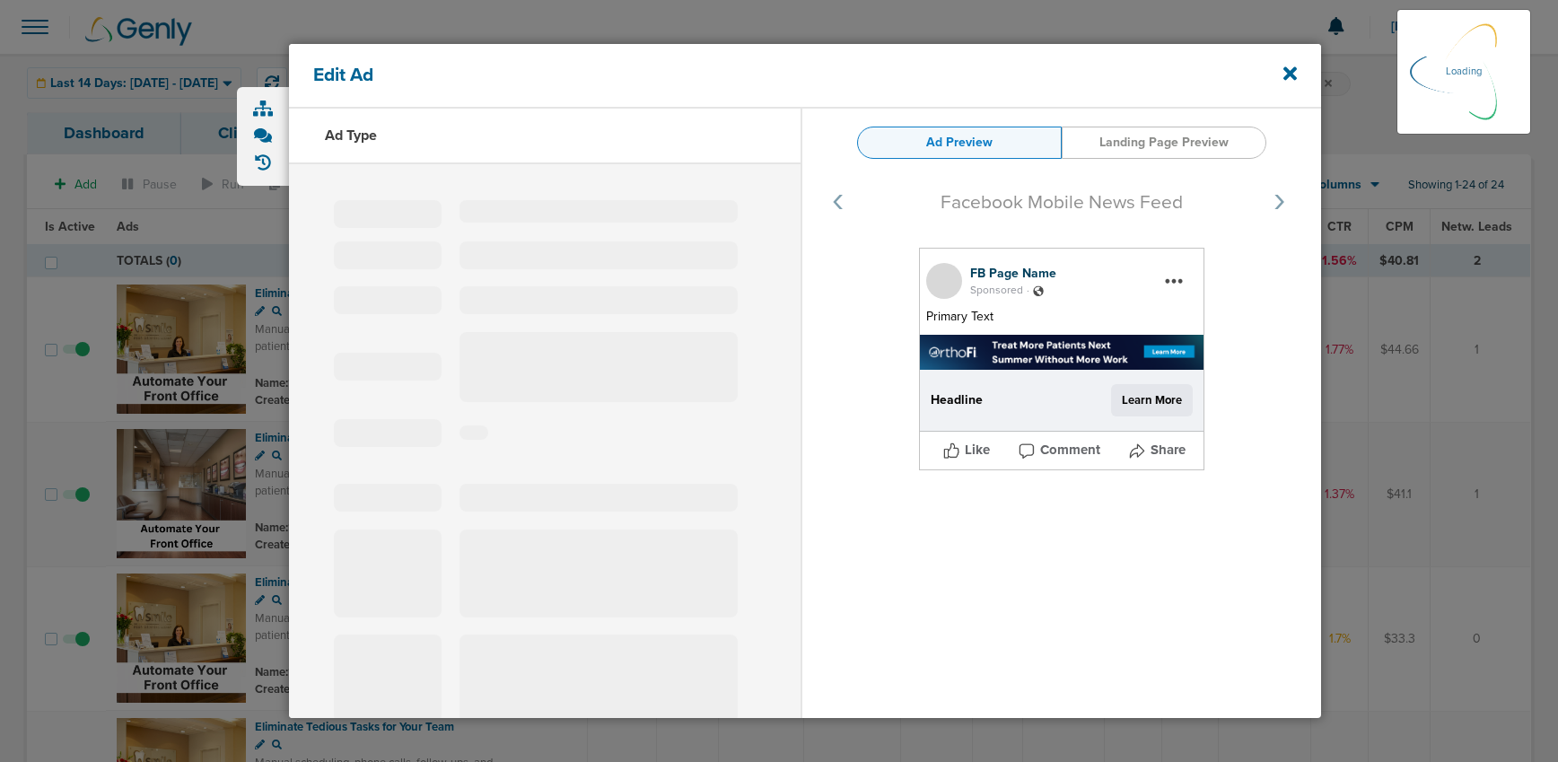
select select "learn_more"
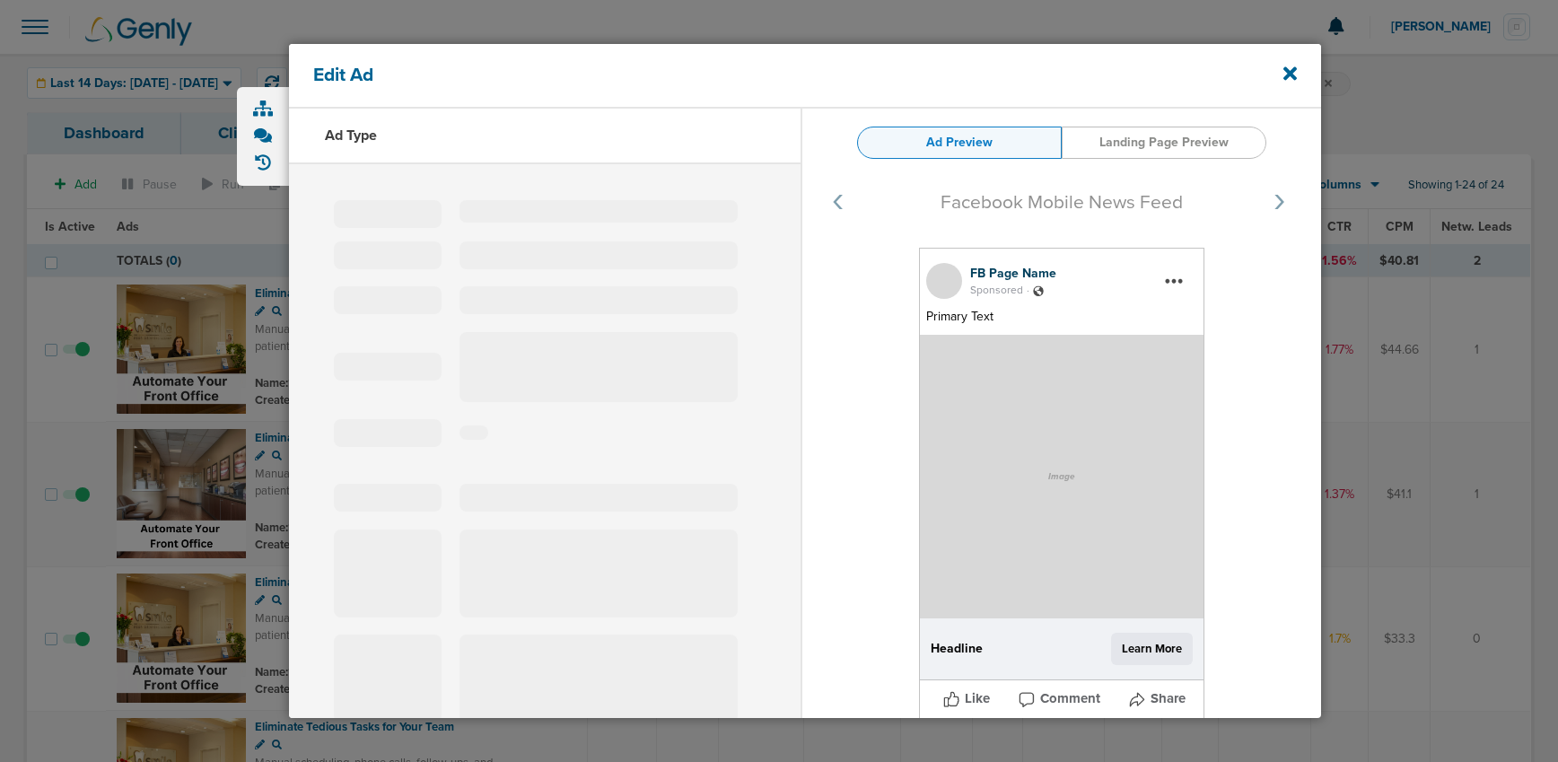
type input "120229713454160190"
type input "Eliminate Tedious Tasks for Your Team"
type textarea "Manual scheduling, phone calls, follow-ups, and patient reminders are slowing y…"
select select "book_travel"
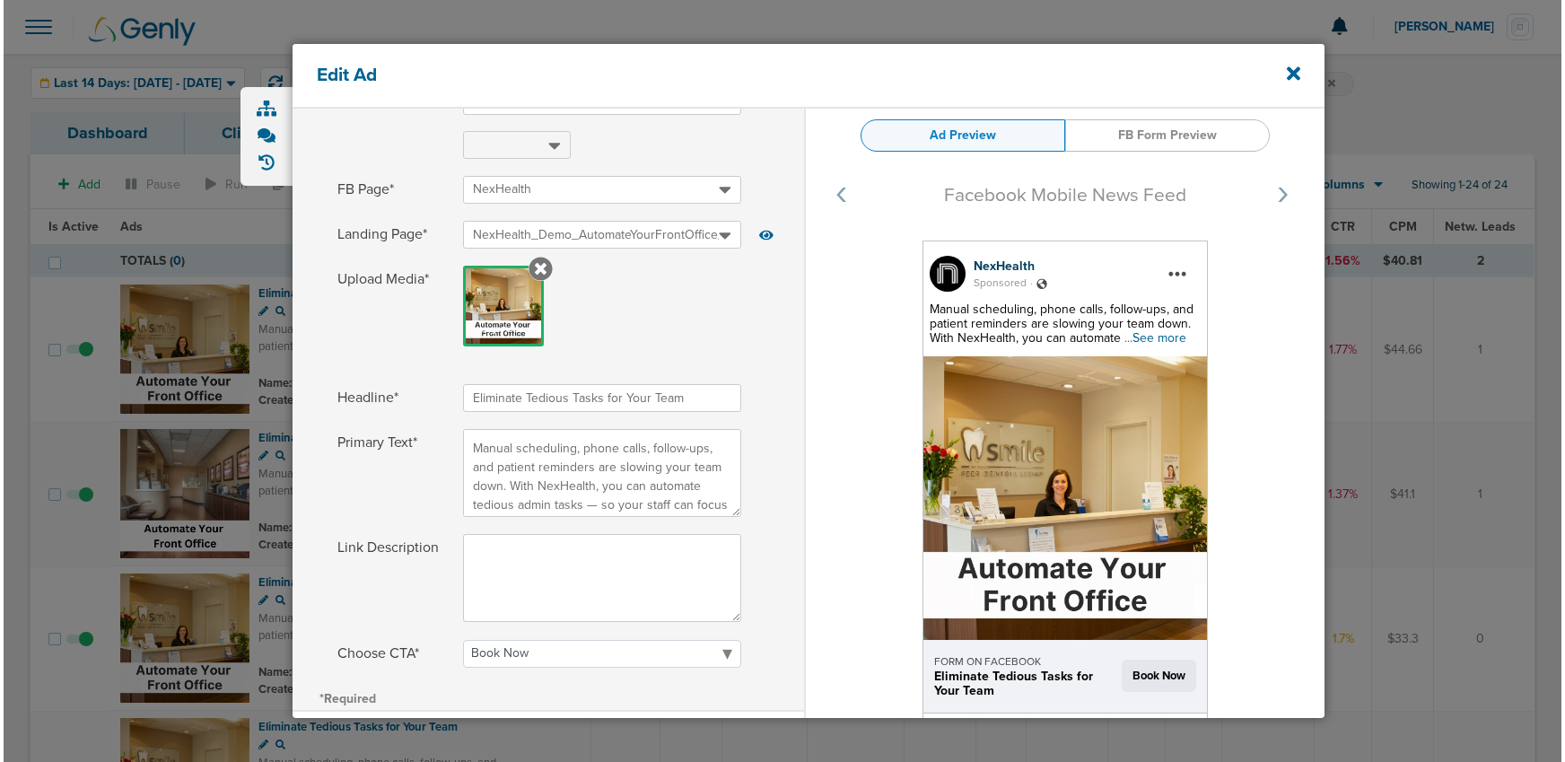
scroll to position [296, 0]
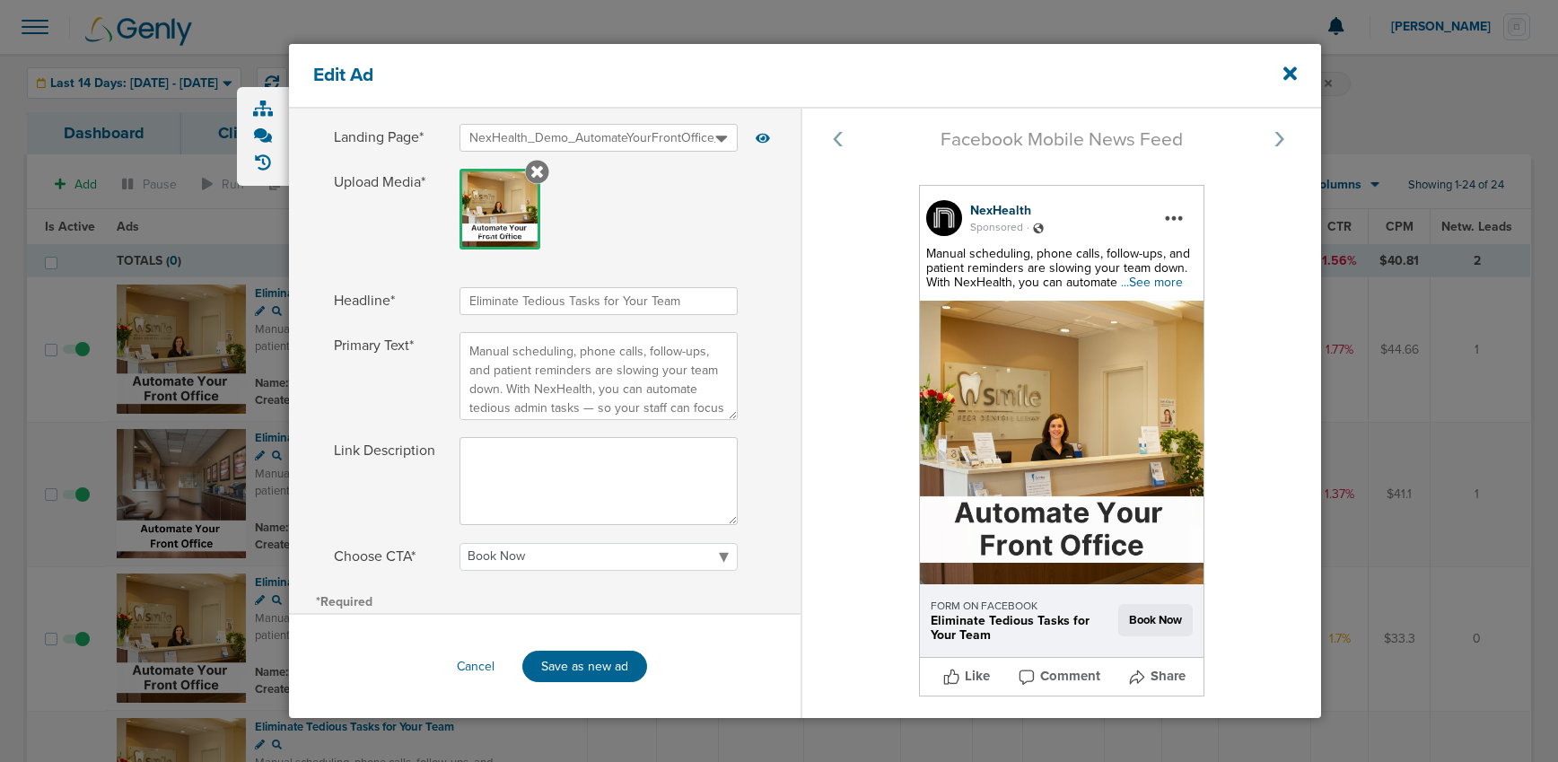
click at [1133, 283] on span "...See more" at bounding box center [1152, 282] width 62 height 15
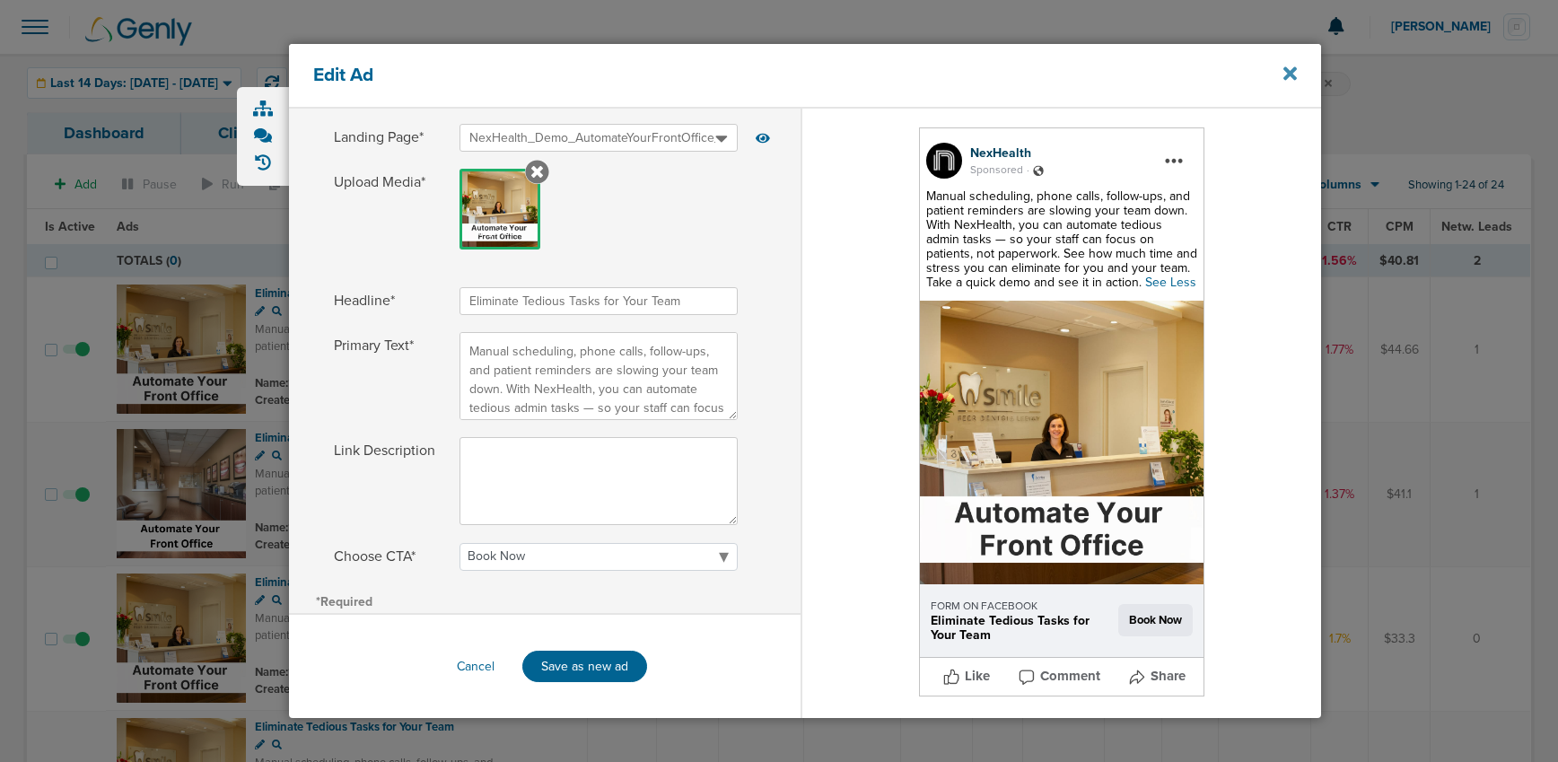
click at [1292, 74] on icon at bounding box center [1289, 73] width 13 height 13
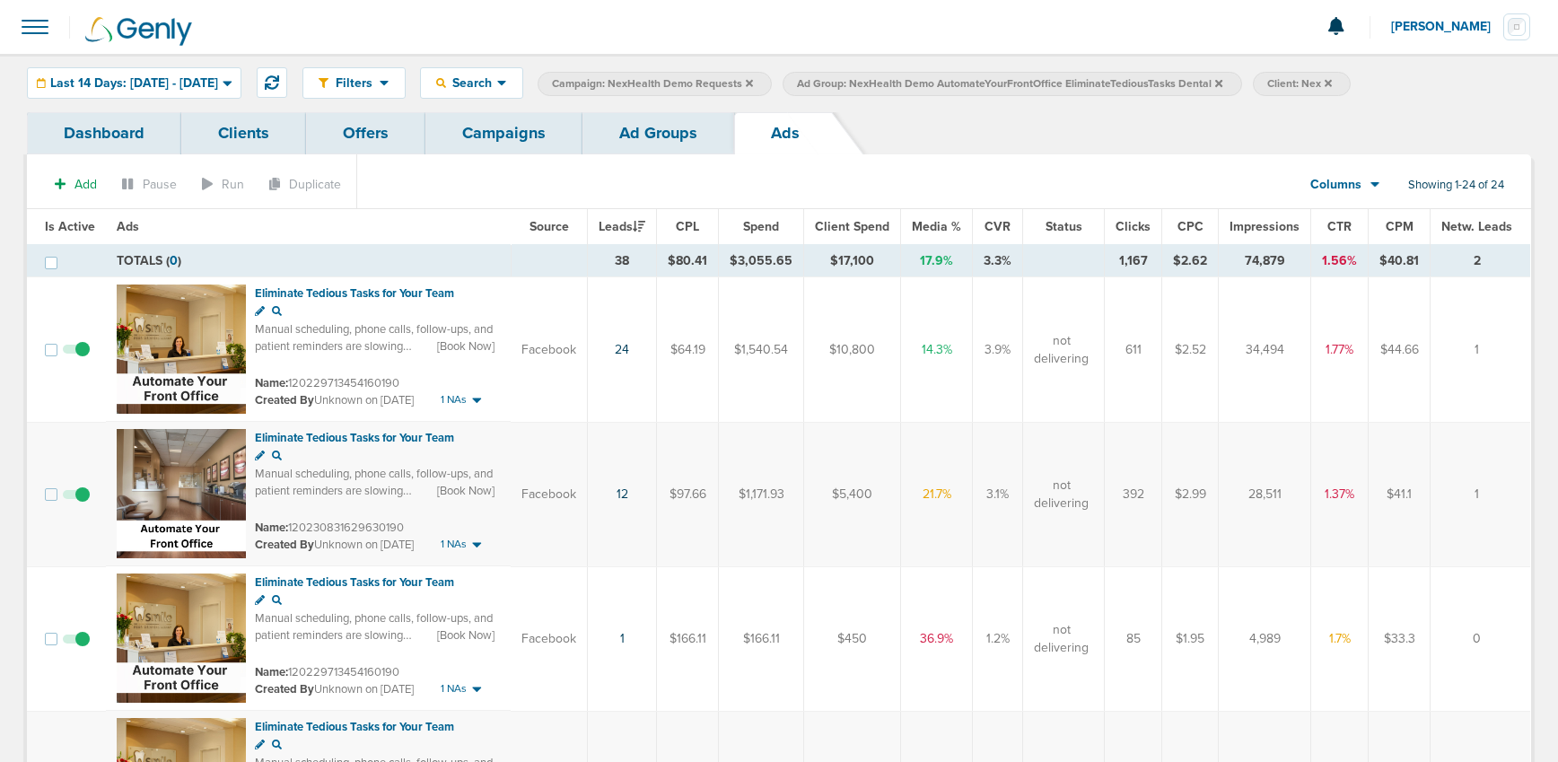
click at [514, 143] on link "Campaigns" at bounding box center [503, 133] width 157 height 42
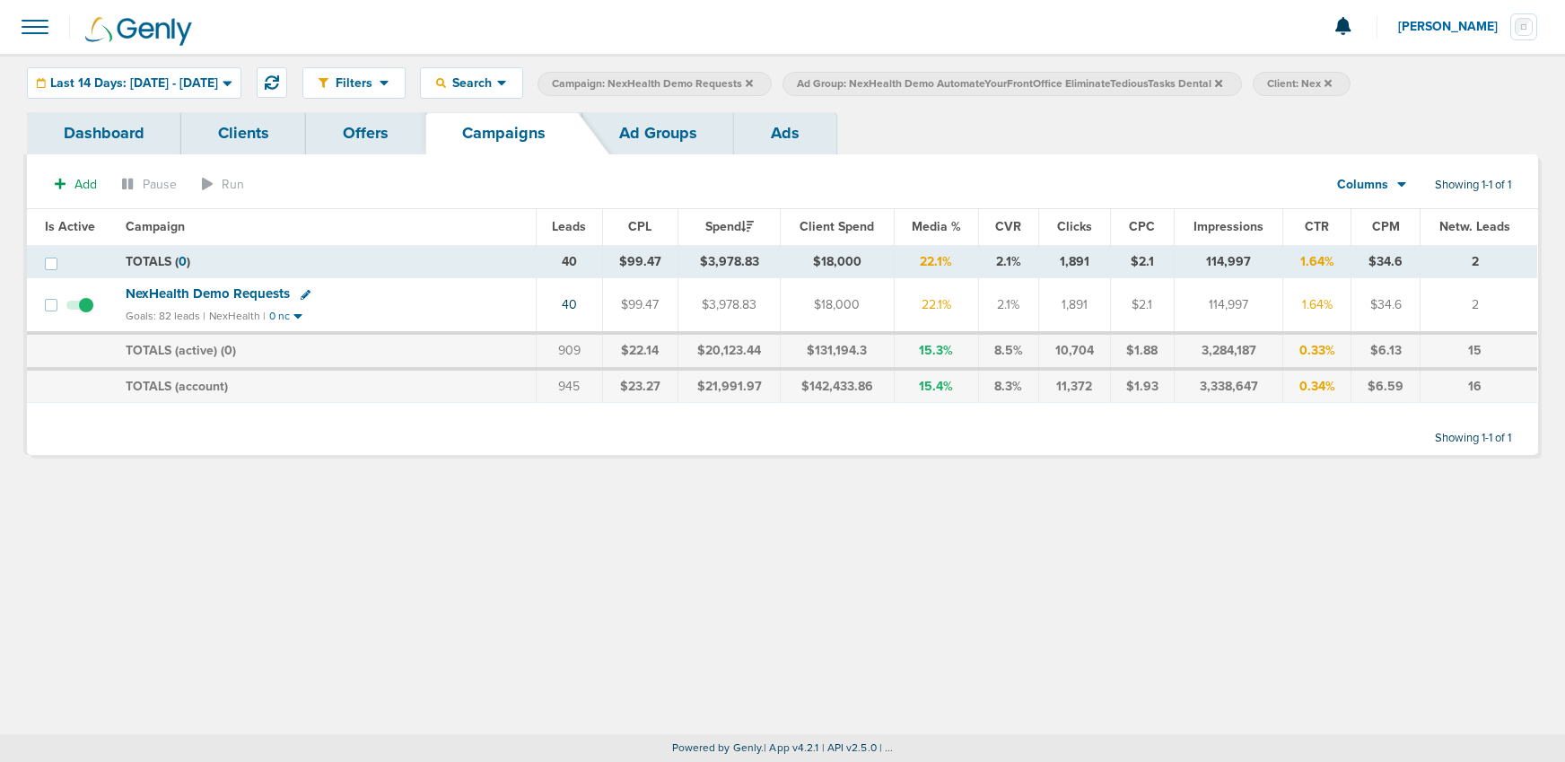
click at [241, 293] on span "NexHealth Demo Requests" at bounding box center [208, 293] width 164 height 16
